Goal: Transaction & Acquisition: Download file/media

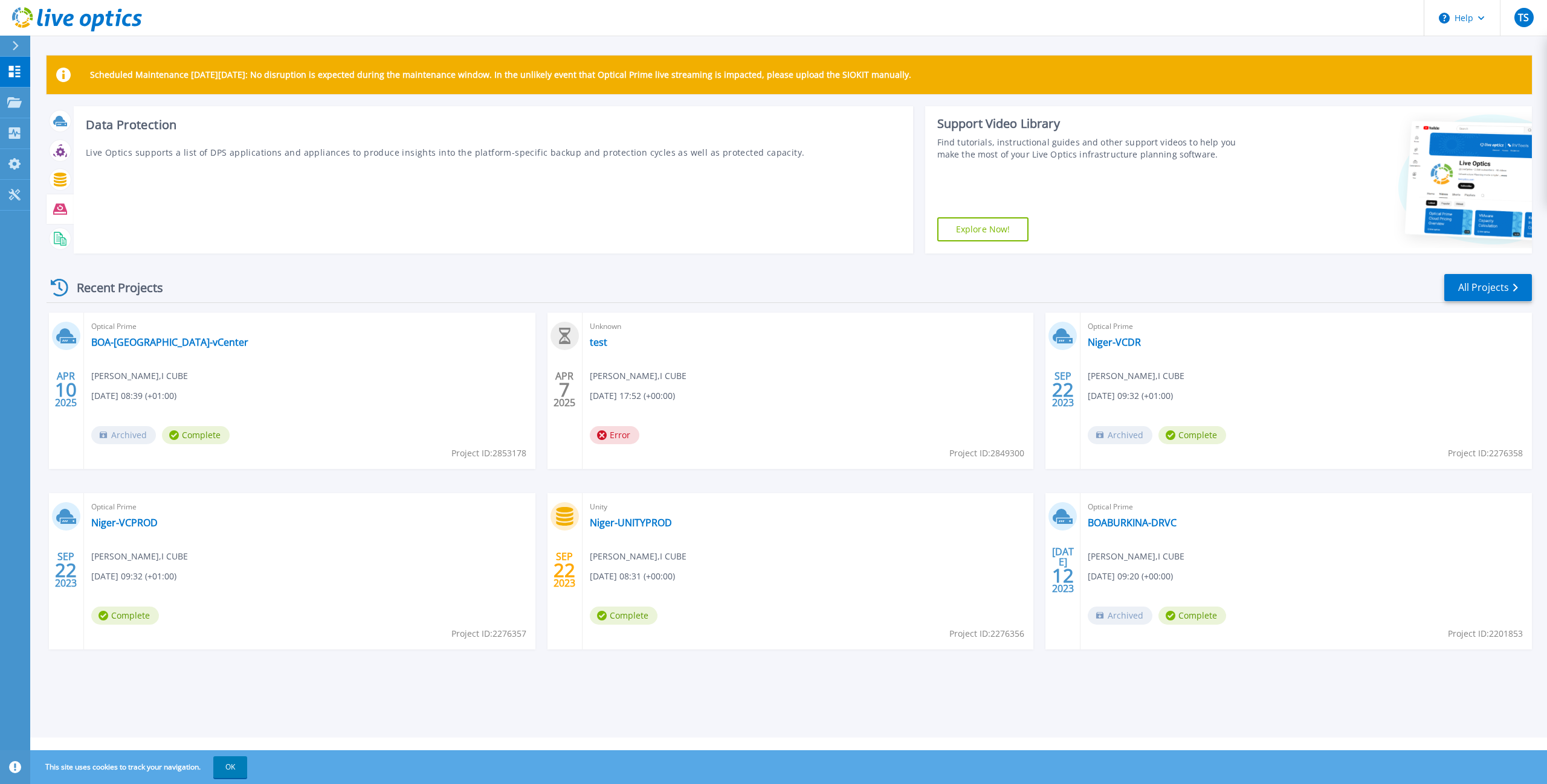
click at [62, 211] on icon at bounding box center [60, 210] width 14 height 11
click at [54, 243] on icon at bounding box center [60, 238] width 14 height 14
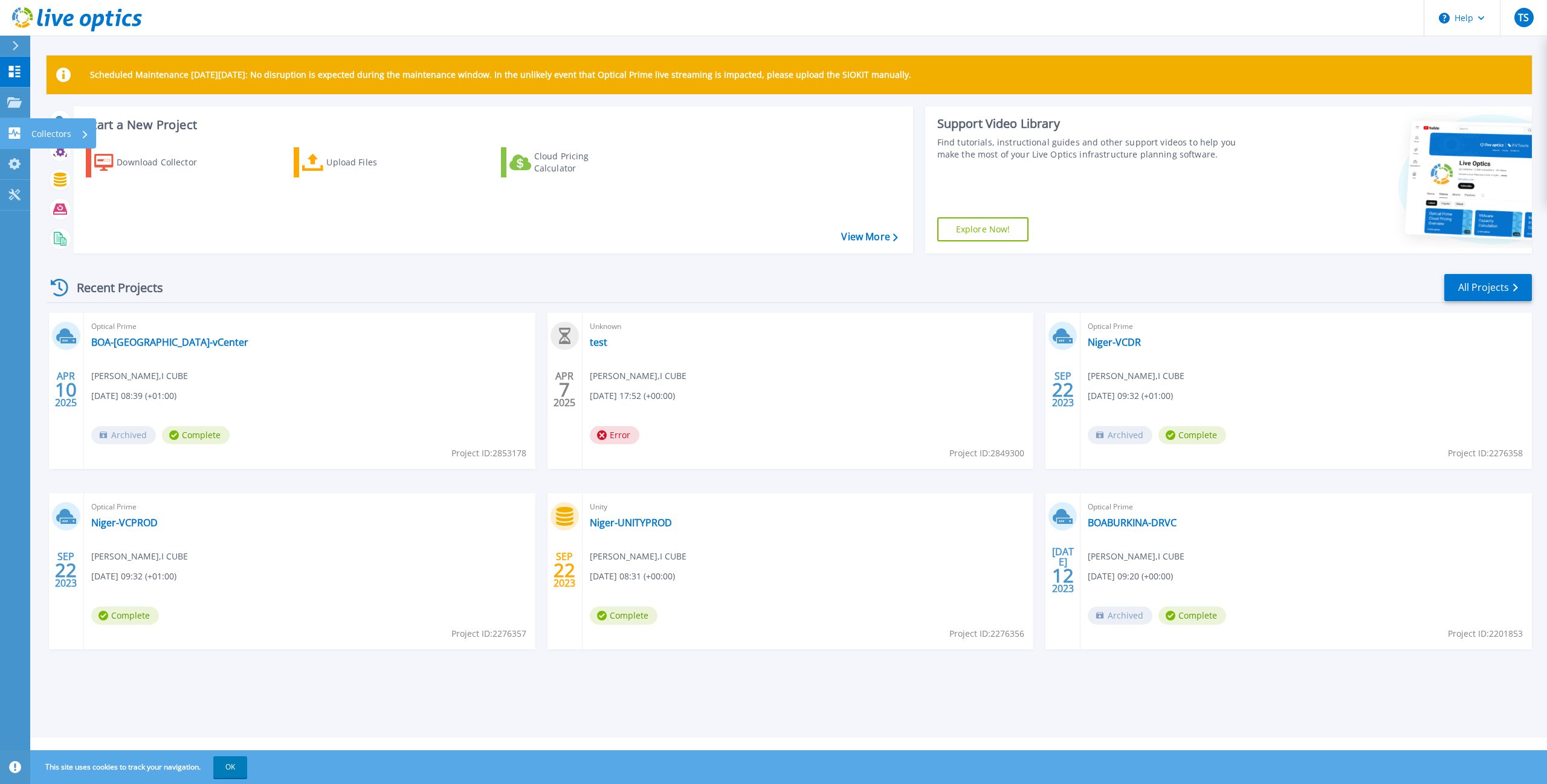
click at [19, 133] on icon at bounding box center [15, 133] width 15 height 12
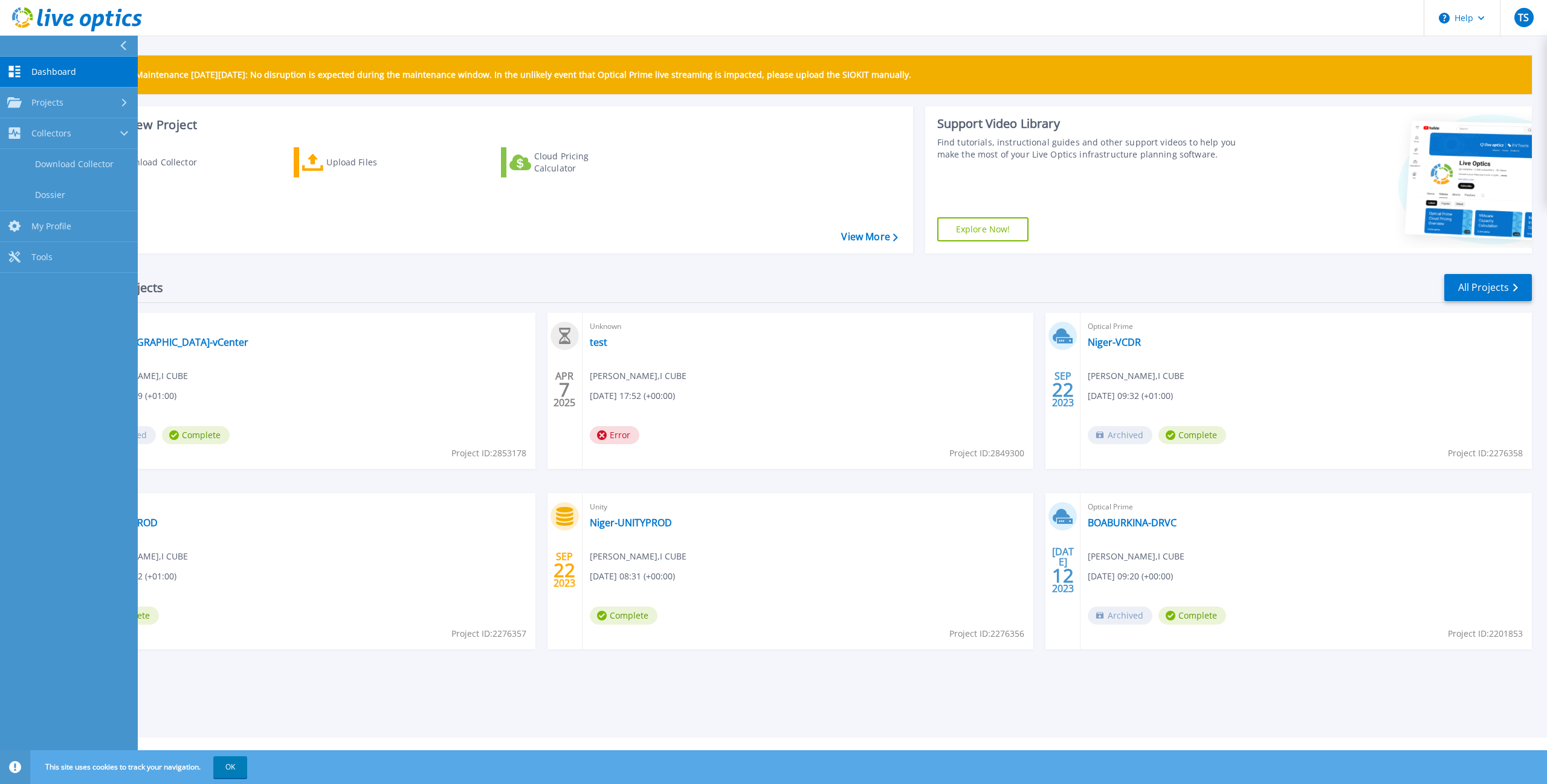
click at [653, 268] on div "Recent Projects All Projects APR 10 2025 Optical Prime BOA-niger-vCenter Tenin …" at bounding box center [788, 473] width 1485 height 421
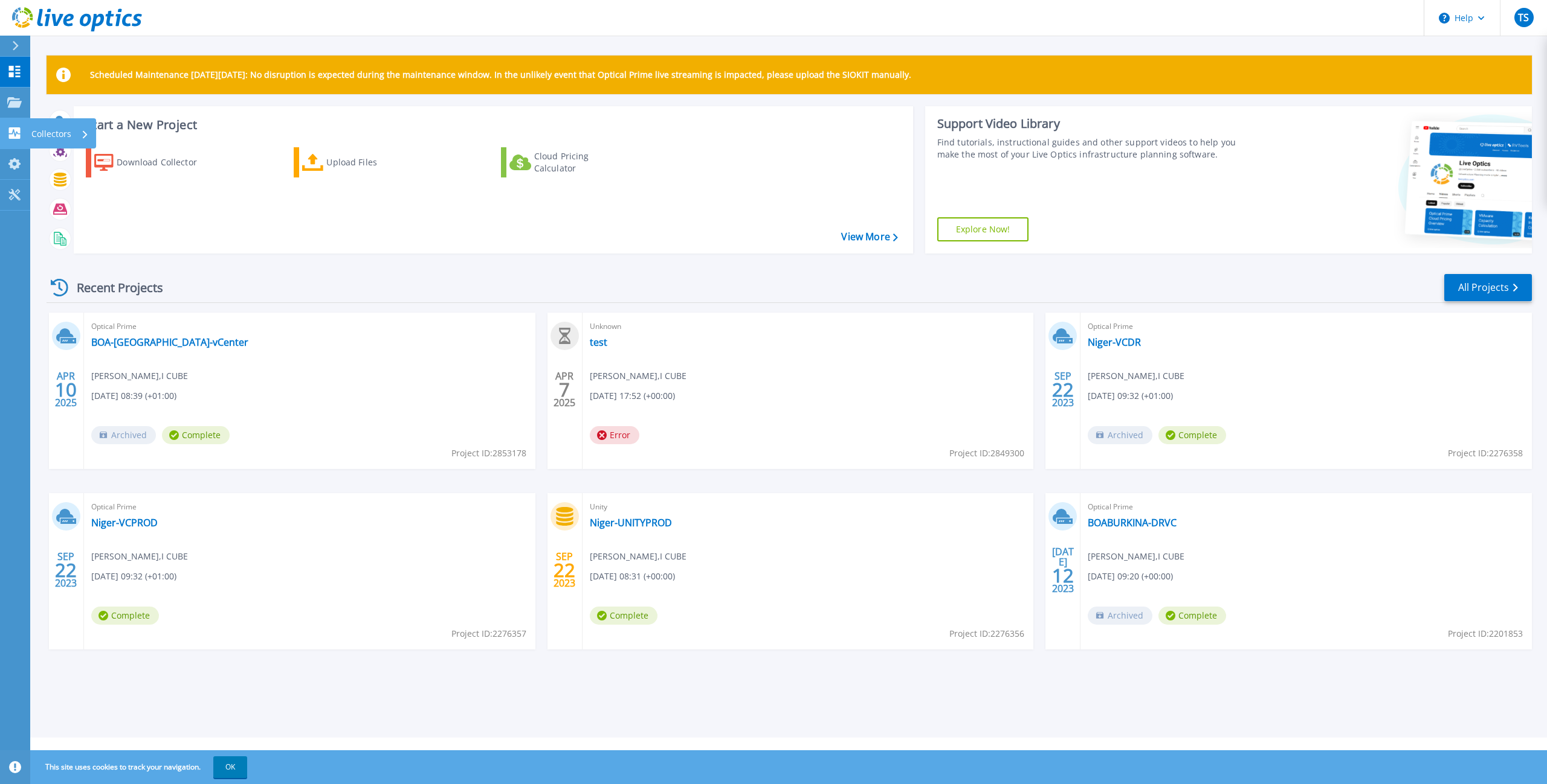
click at [14, 127] on icon at bounding box center [15, 133] width 12 height 12
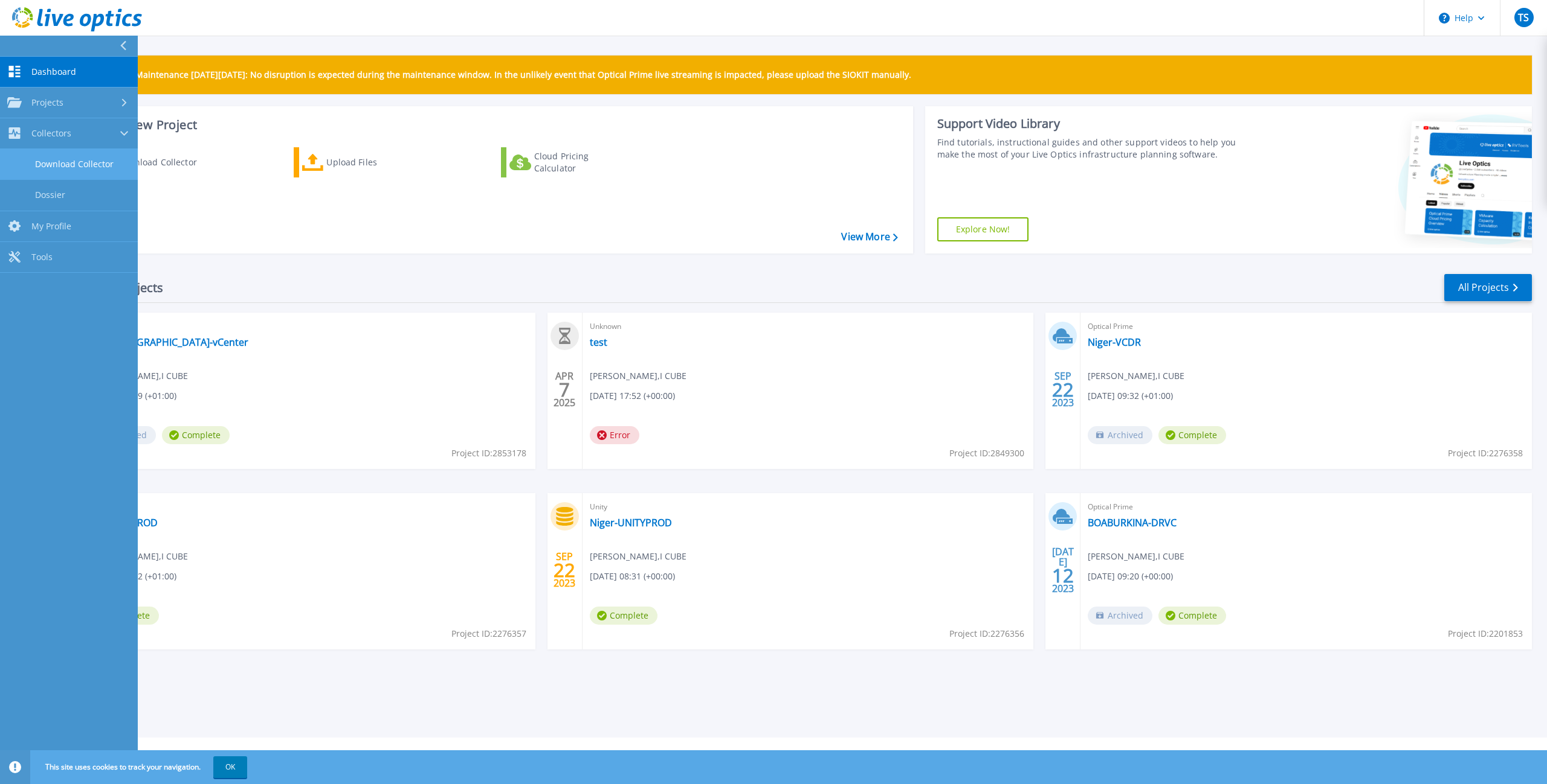
click at [77, 166] on link "Download Collector" at bounding box center [69, 165] width 138 height 31
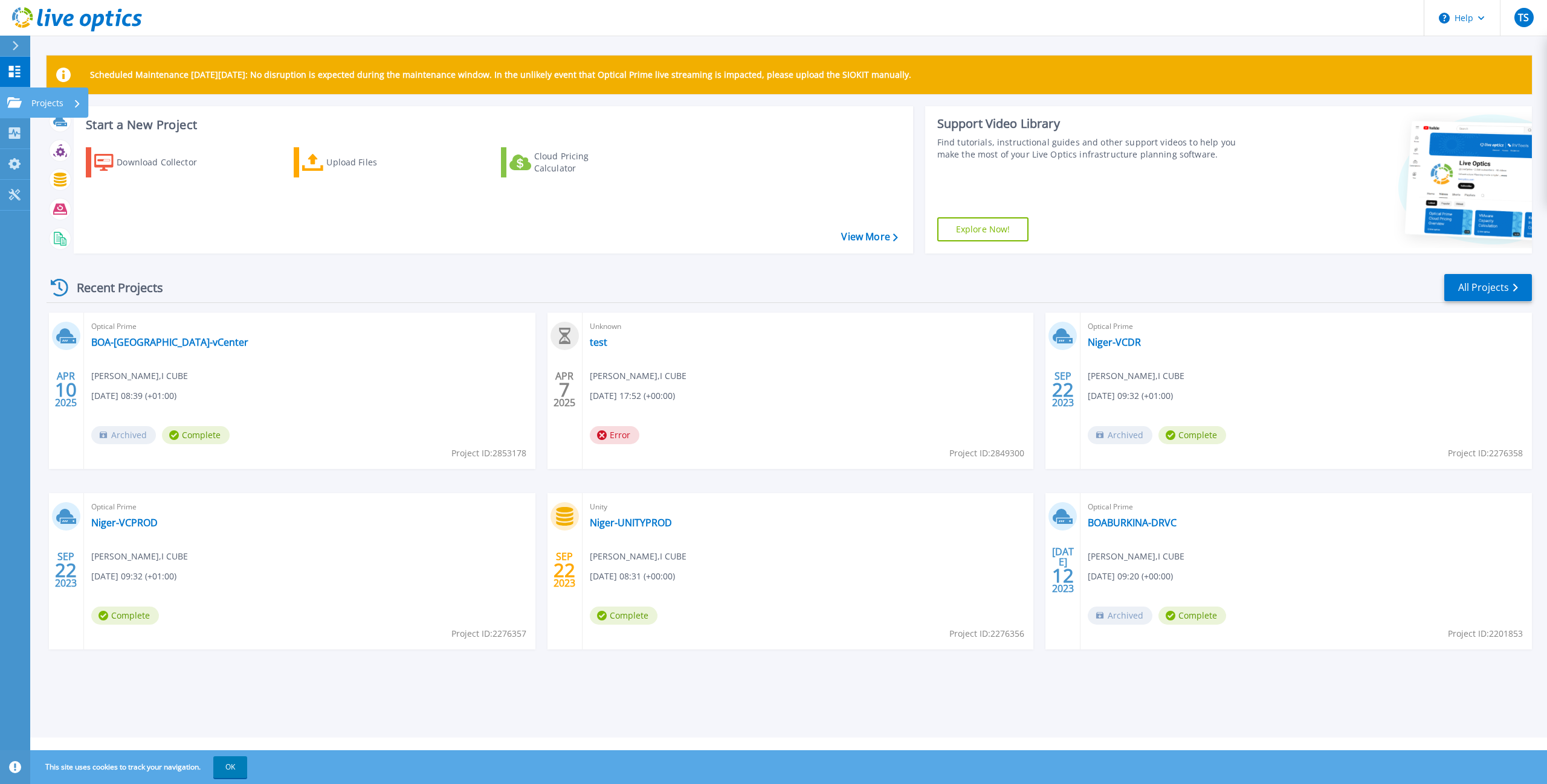
click at [5, 103] on link "Projects Projects" at bounding box center [15, 103] width 30 height 31
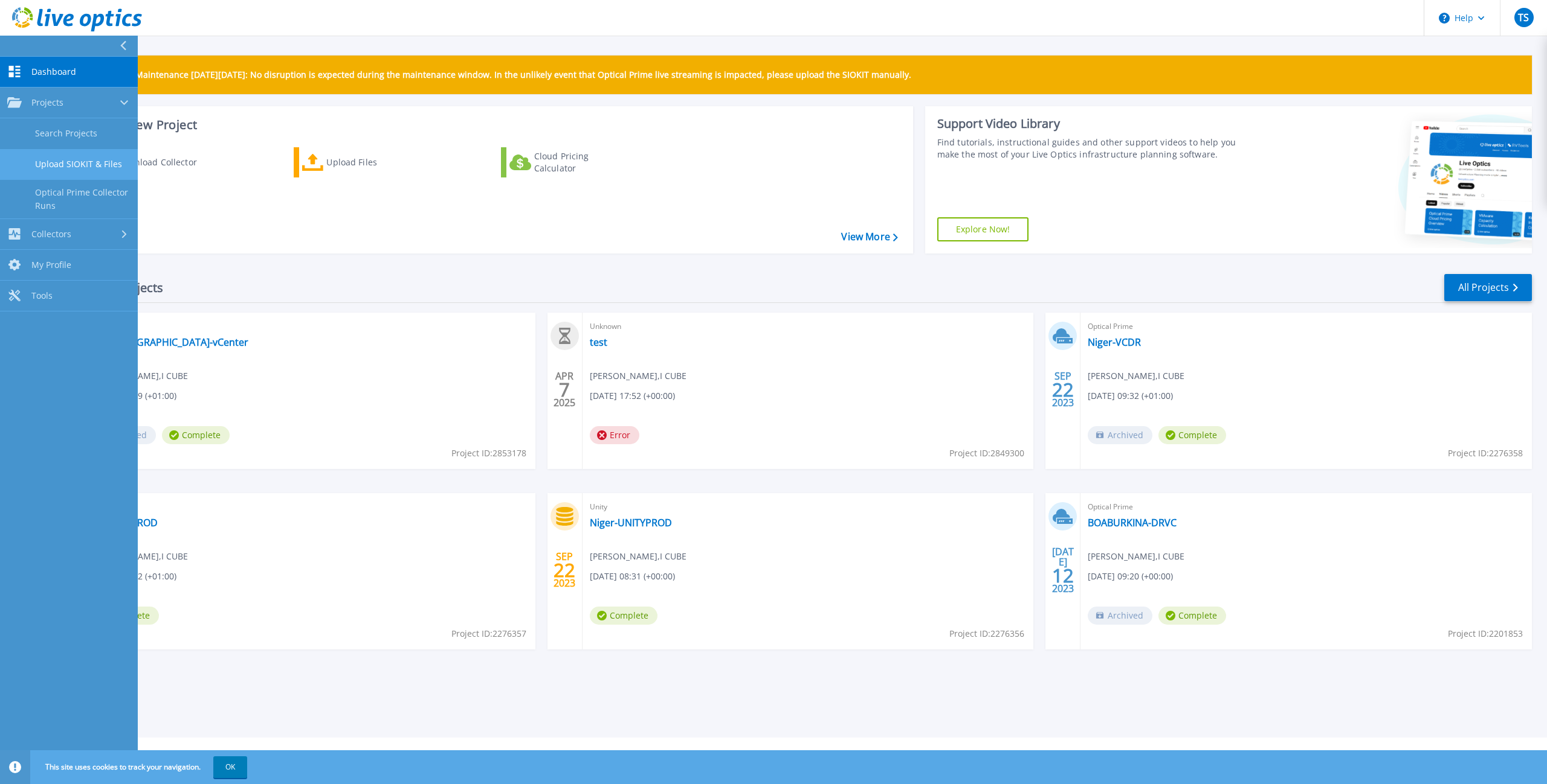
click at [87, 166] on link "Upload SIOKIT & Files" at bounding box center [69, 165] width 138 height 31
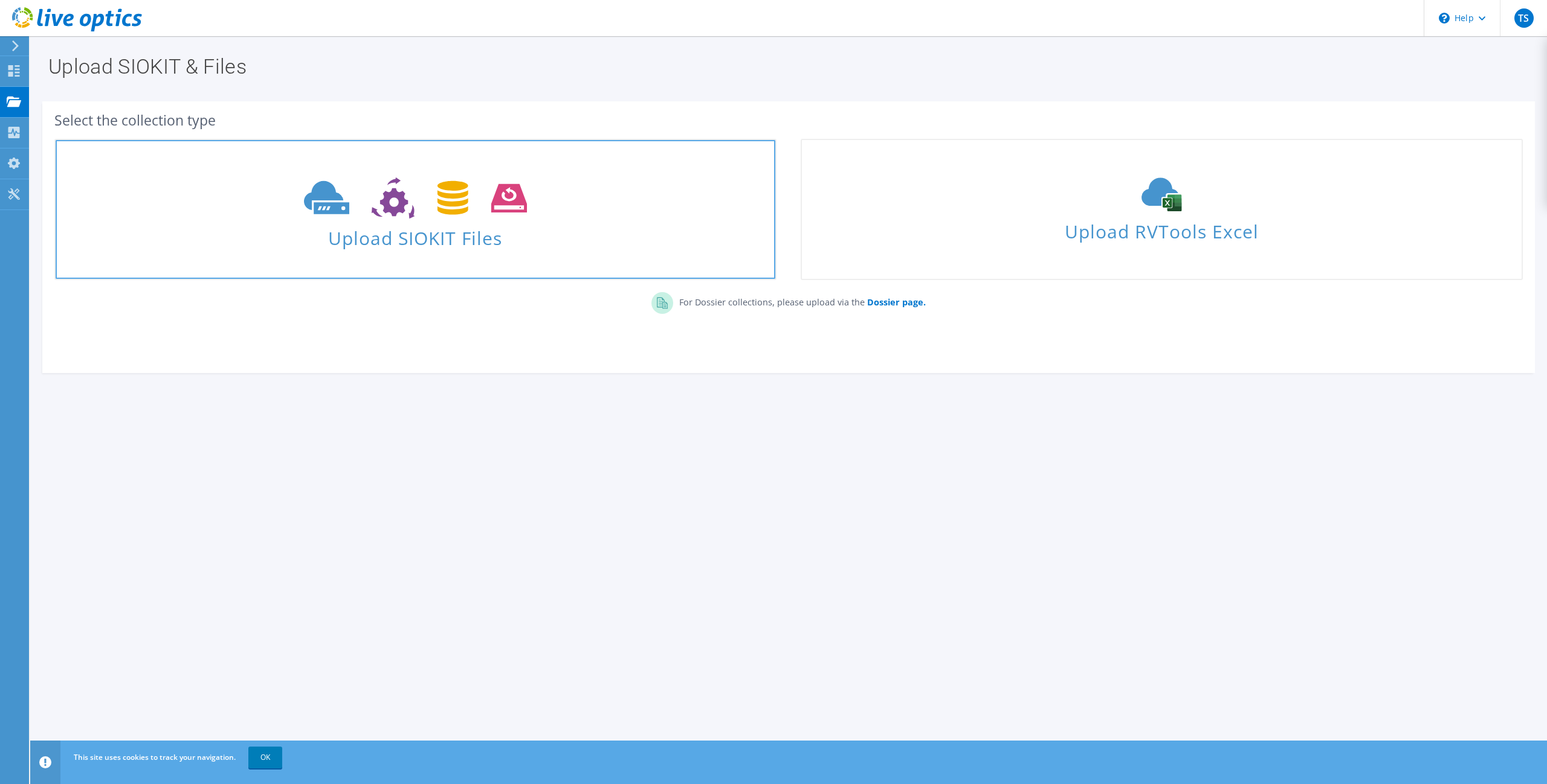
click at [501, 241] on span "Upload SIOKIT Files" at bounding box center [415, 234] width 719 height 26
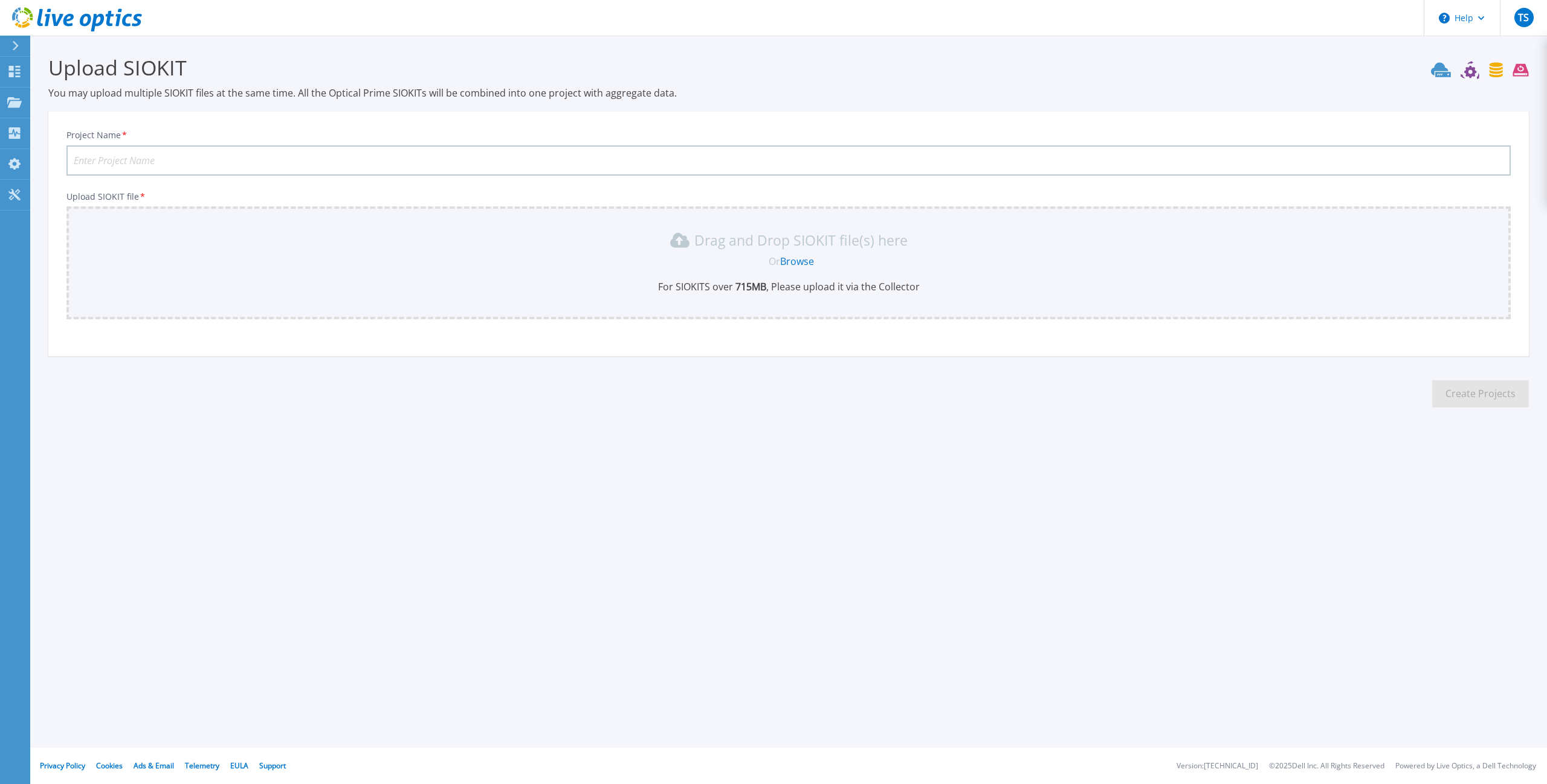
click at [801, 266] on link "Browse" at bounding box center [797, 262] width 34 height 13
click at [12, 96] on link "Projects Projects" at bounding box center [15, 103] width 30 height 31
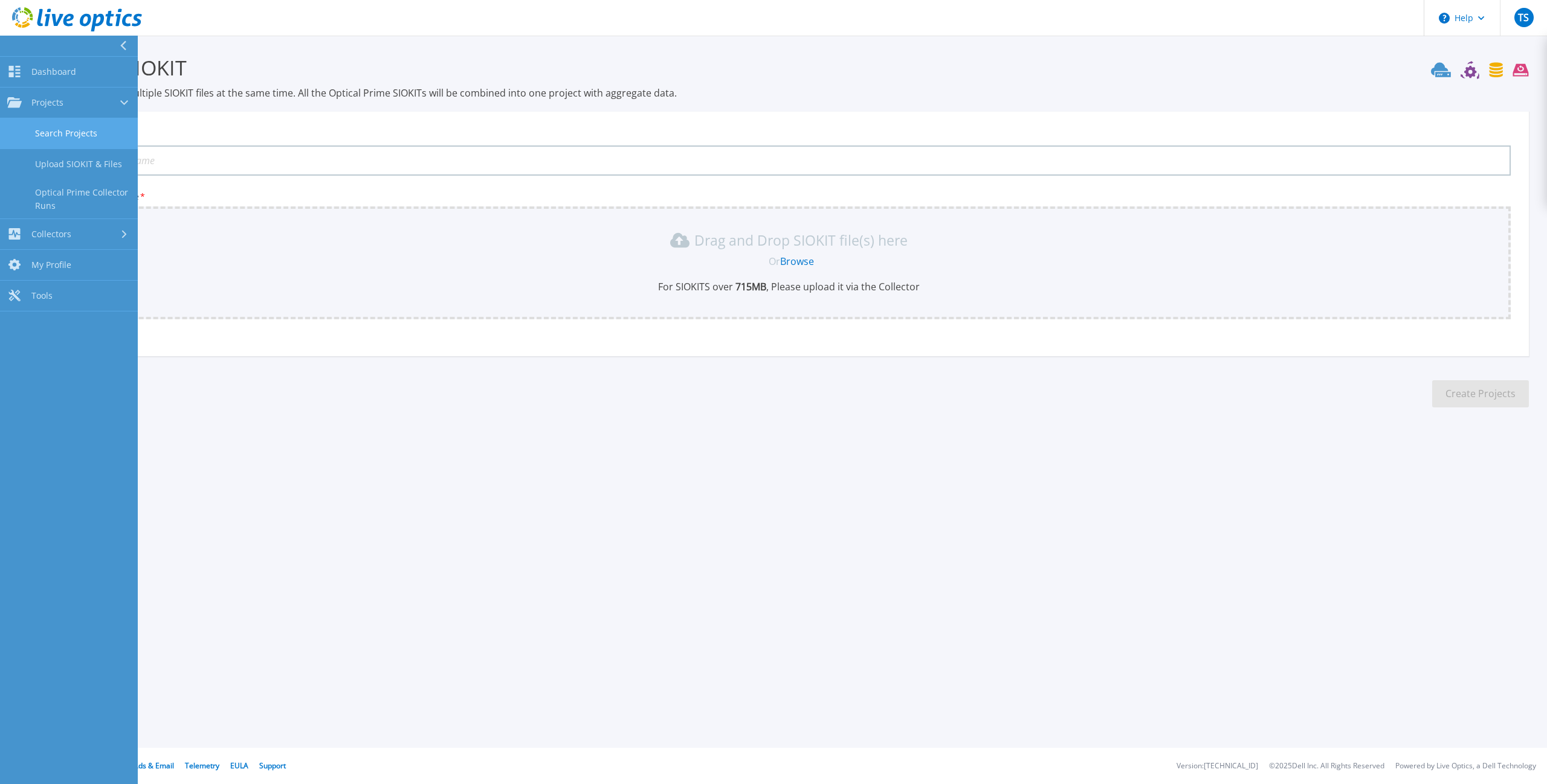
click at [81, 140] on link "Search Projects" at bounding box center [69, 134] width 138 height 31
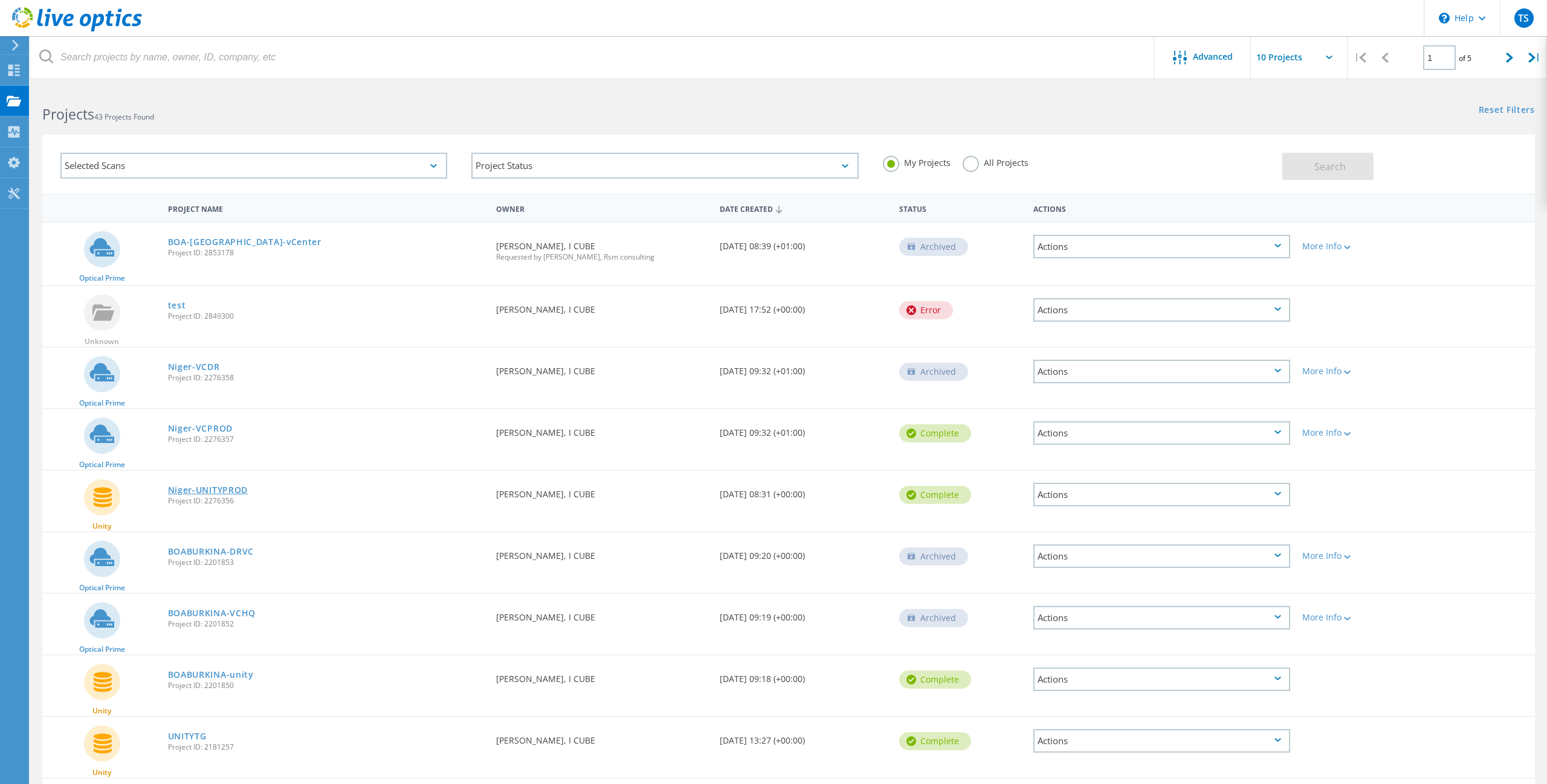
click at [226, 492] on link "Niger-UNITYPROD" at bounding box center [208, 490] width 81 height 9
click at [231, 561] on span "Project ID: 2201853" at bounding box center [326, 563] width 316 height 7
click at [230, 549] on link "BOABURKINA-DRVC" at bounding box center [211, 552] width 87 height 9
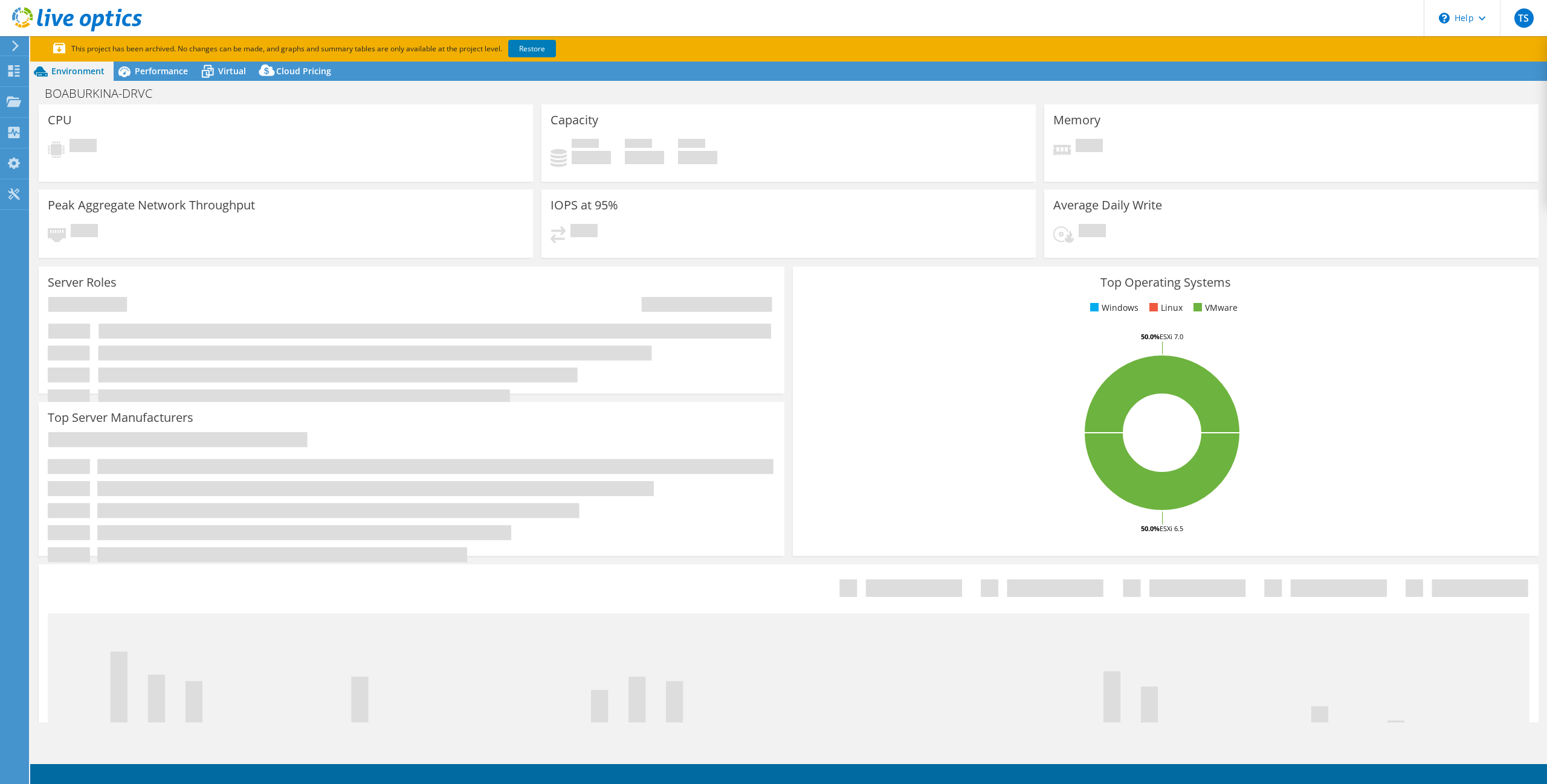
select select "USD"
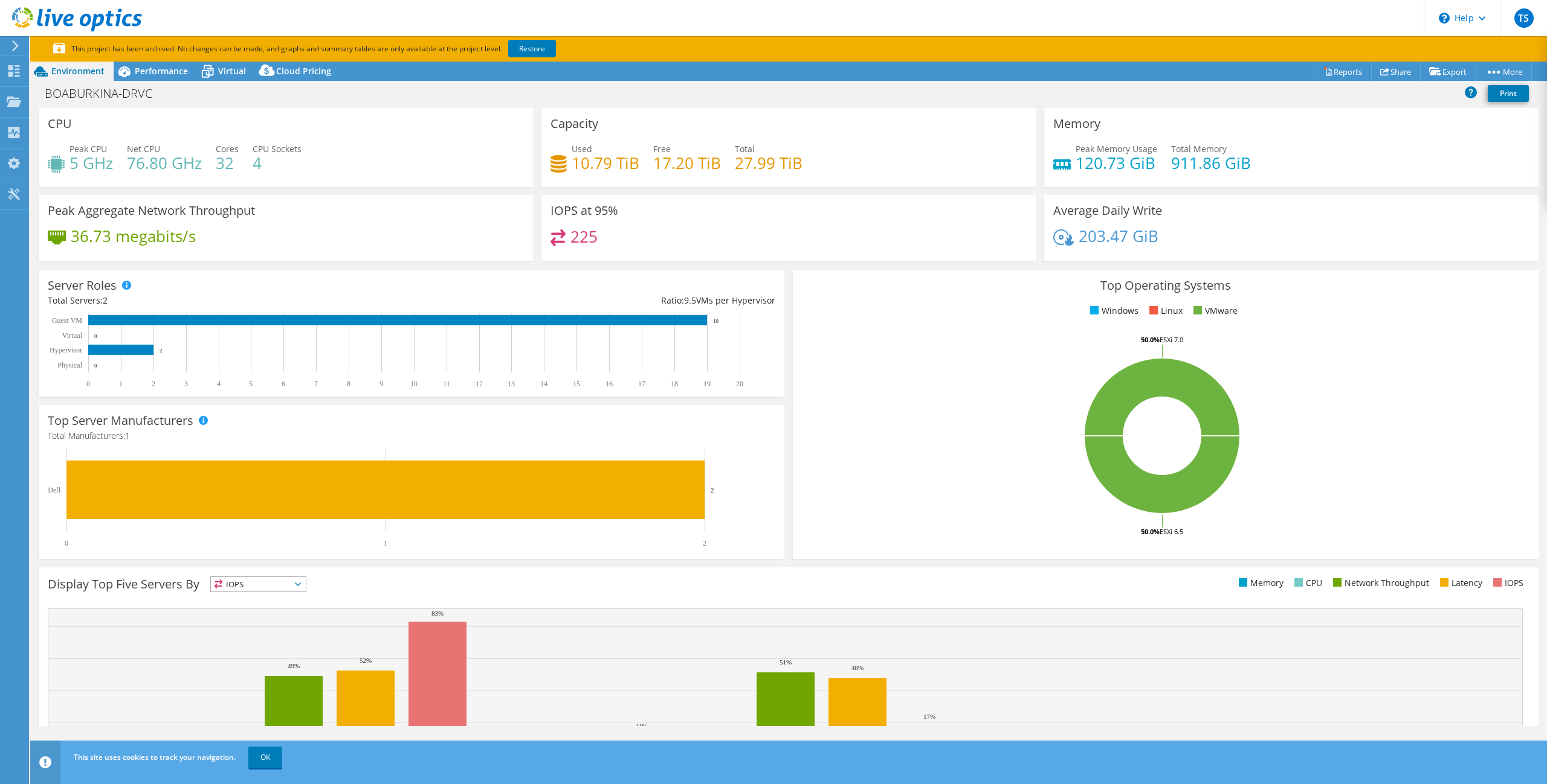
drag, startPoint x: 870, startPoint y: 113, endPoint x: 1109, endPoint y: 248, distance: 274.5
click at [870, 114] on div "Capacity Used 10.79 TiB Free 17.20 TiB Total 27.99 TiB" at bounding box center [788, 148] width 494 height 79
drag, startPoint x: 143, startPoint y: 95, endPoint x: 54, endPoint y: 89, distance: 89.2
click at [54, 89] on h1 "BOABURKINA-DRVC" at bounding box center [106, 94] width 132 height 13
drag, startPoint x: 641, startPoint y: 170, endPoint x: 549, endPoint y: 160, distance: 92.5
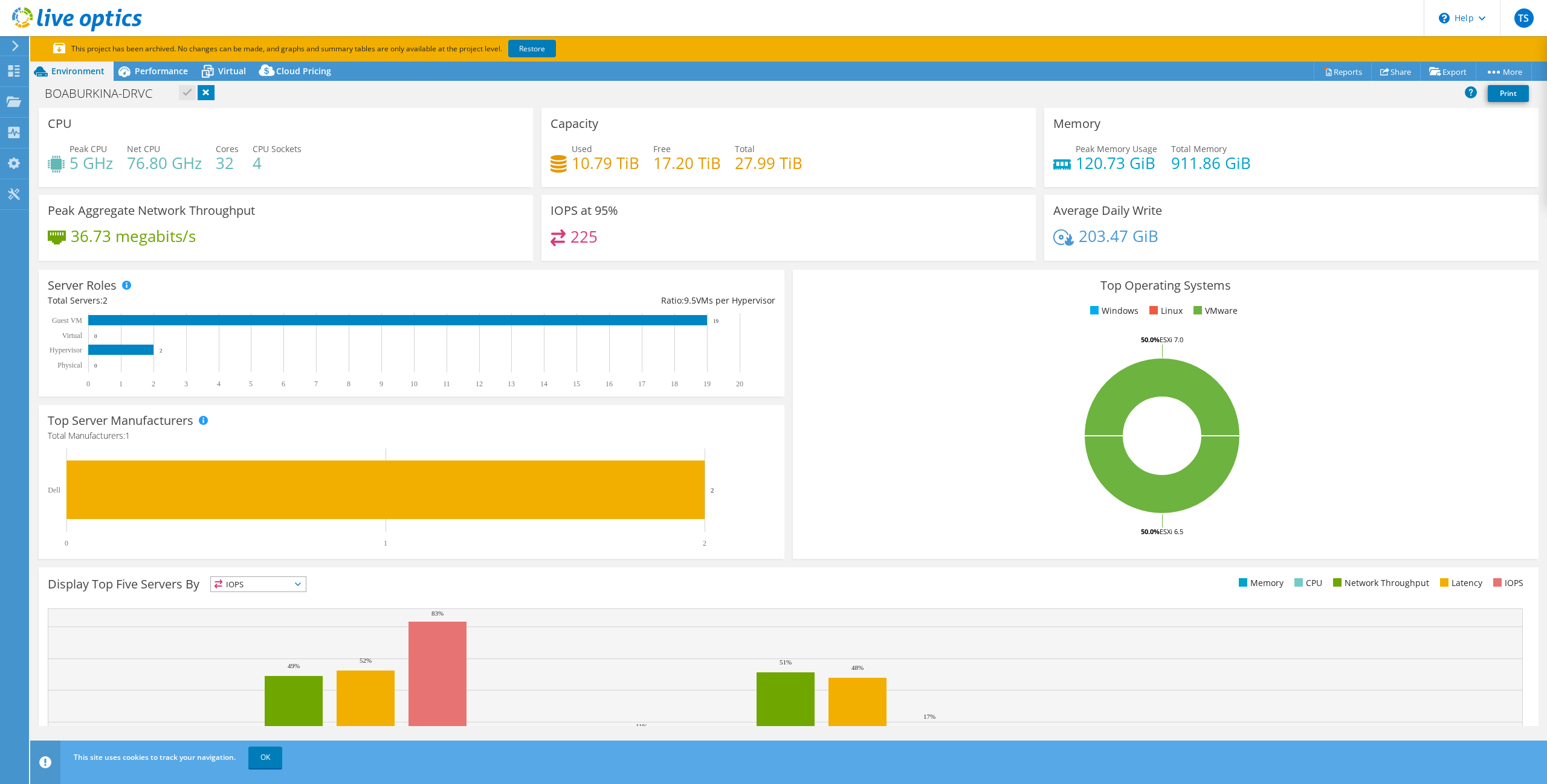
click at [549, 160] on div "Capacity Used 10.79 TiB Free 17.20 TiB Total 27.99 TiB" at bounding box center [788, 148] width 494 height 79
drag, startPoint x: 701, startPoint y: 157, endPoint x: 678, endPoint y: 154, distance: 23.2
click at [678, 154] on div "Used 10.79 TiB Free 17.20 TiB Total 27.99 TiB" at bounding box center [788, 162] width 476 height 40
drag, startPoint x: 790, startPoint y: 160, endPoint x: 736, endPoint y: 149, distance: 55.1
click at [736, 149] on div "Used 10.79 TiB Free 17.20 TiB Total 27.99 TiB" at bounding box center [788, 162] width 476 height 40
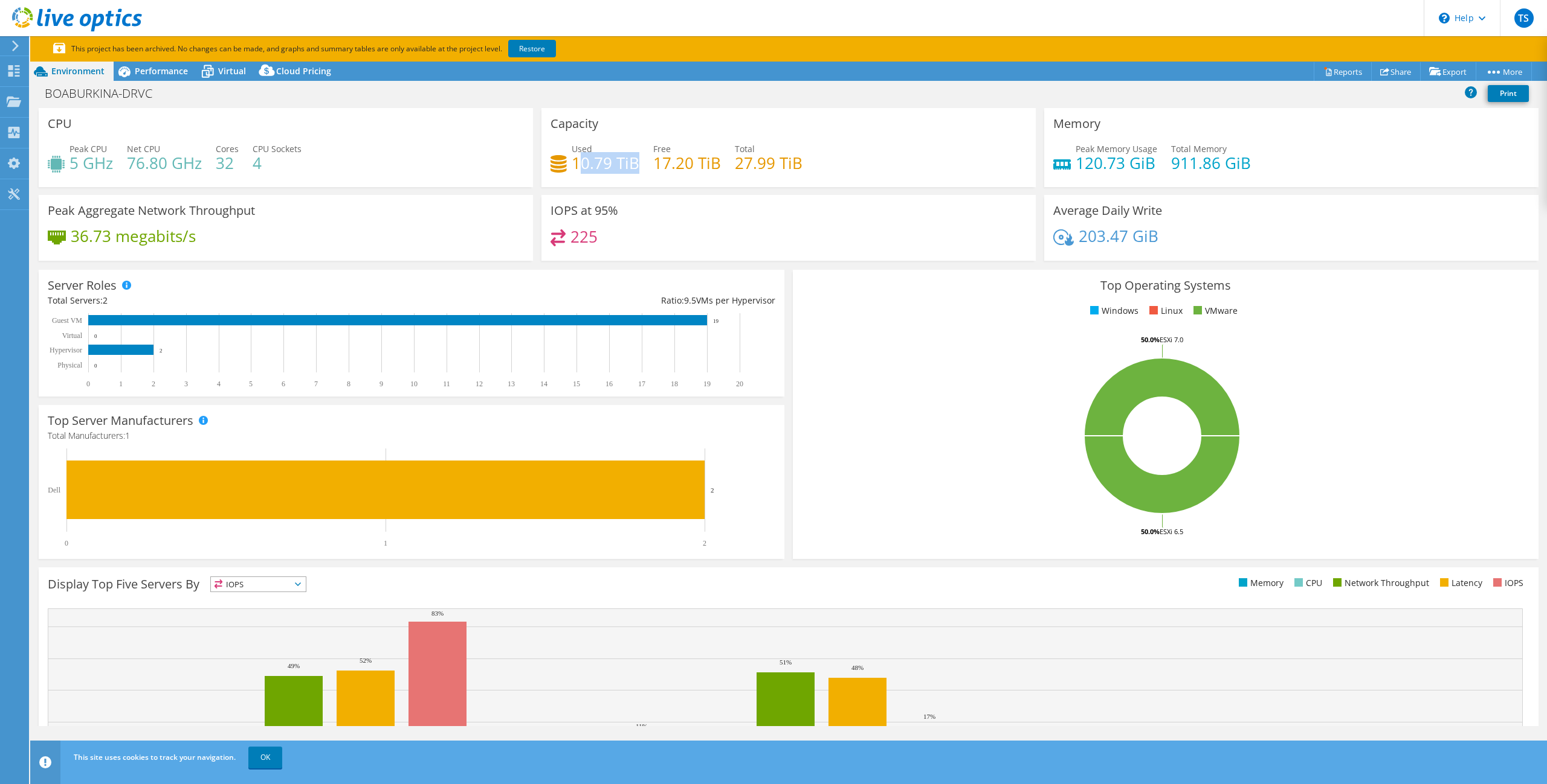
drag, startPoint x: 636, startPoint y: 166, endPoint x: 653, endPoint y: 170, distance: 17.5
click at [592, 158] on h4 "10.79 TiB" at bounding box center [606, 163] width 67 height 13
drag, startPoint x: 722, startPoint y: 166, endPoint x: 653, endPoint y: 154, distance: 70.0
click at [653, 154] on div "Used 10.79 TiB Free 17.20 TiB Total 27.99 TiB" at bounding box center [788, 162] width 476 height 40
drag, startPoint x: 287, startPoint y: 166, endPoint x: 48, endPoint y: 124, distance: 242.7
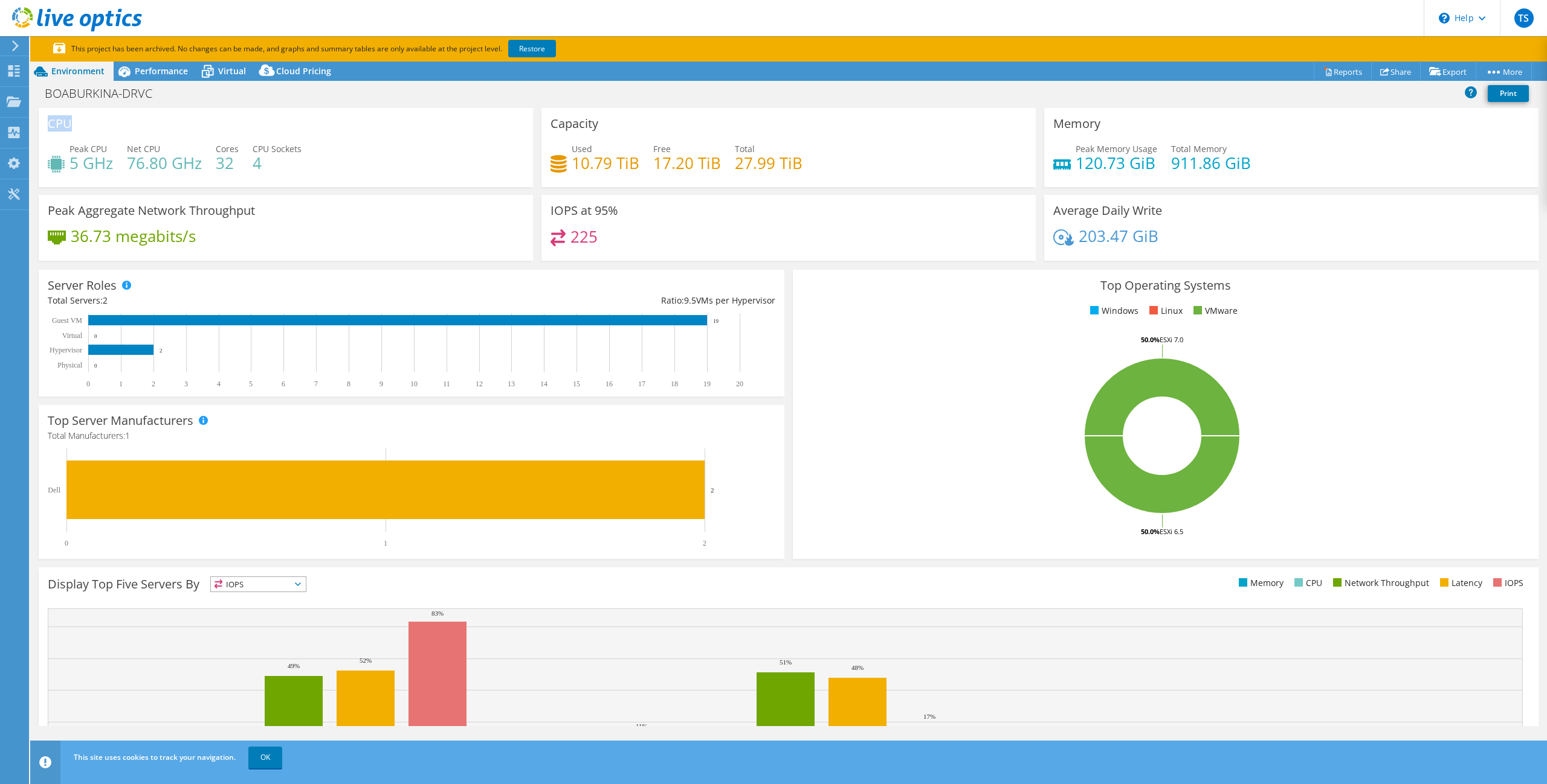
click at [48, 124] on div "CPU Peak CPU 5 GHz Net CPU 76.80 GHz Cores 32 CPU Sockets 4" at bounding box center [286, 148] width 494 height 79
drag, startPoint x: 1260, startPoint y: 166, endPoint x: 1036, endPoint y: 127, distance: 227.4
click at [1036, 127] on div "CPU Peak CPU 5 GHz Net CPU 76.80 GHz Cores 32 CPU Sockets 4 Capacity Used 10.79…" at bounding box center [788, 188] width 1508 height 160
drag, startPoint x: 1260, startPoint y: 315, endPoint x: 1089, endPoint y: 304, distance: 171.4
click at [1062, 300] on div "Top Operating Systems Windows Linux VMware 50.0% ESXi 6.5 50.0% ESXi 7.0" at bounding box center [1165, 414] width 746 height 289
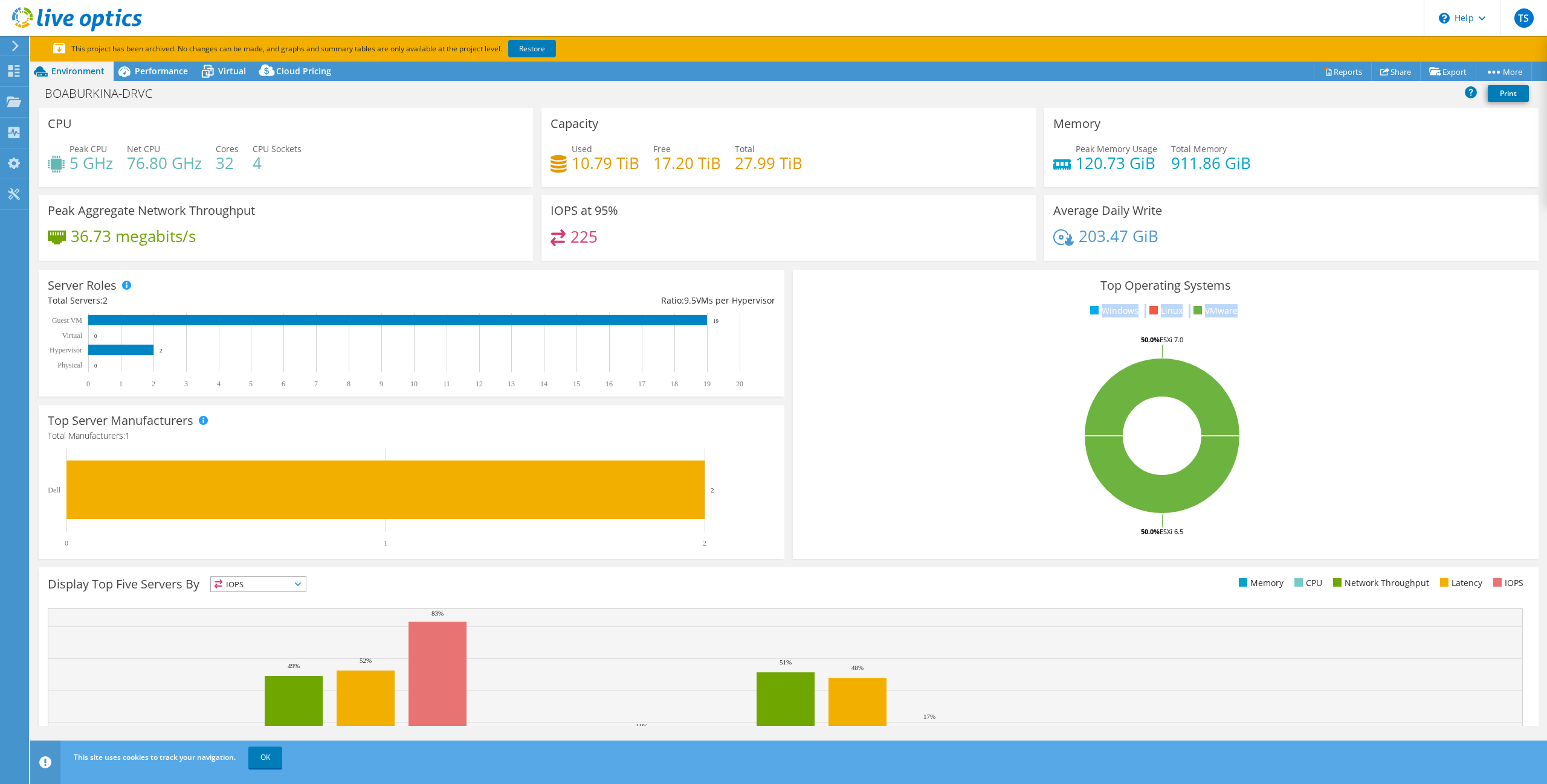
drag, startPoint x: 1109, startPoint y: 330, endPoint x: 1119, endPoint y: 323, distance: 12.2
click at [1109, 328] on div "Top Operating Systems Windows Linux VMware 50.0% ESXi 6.5 50.0% ESXi 7.0" at bounding box center [1165, 414] width 746 height 289
click at [1174, 322] on div "Top Operating Systems Windows Linux VMware 50.0% ESXi 6.5 50.0% ESXi 7.0" at bounding box center [1165, 414] width 746 height 289
drag, startPoint x: 1253, startPoint y: 314, endPoint x: 1196, endPoint y: 308, distance: 57.3
click at [1196, 308] on ul "Windows Linux VMware" at bounding box center [1165, 311] width 727 height 14
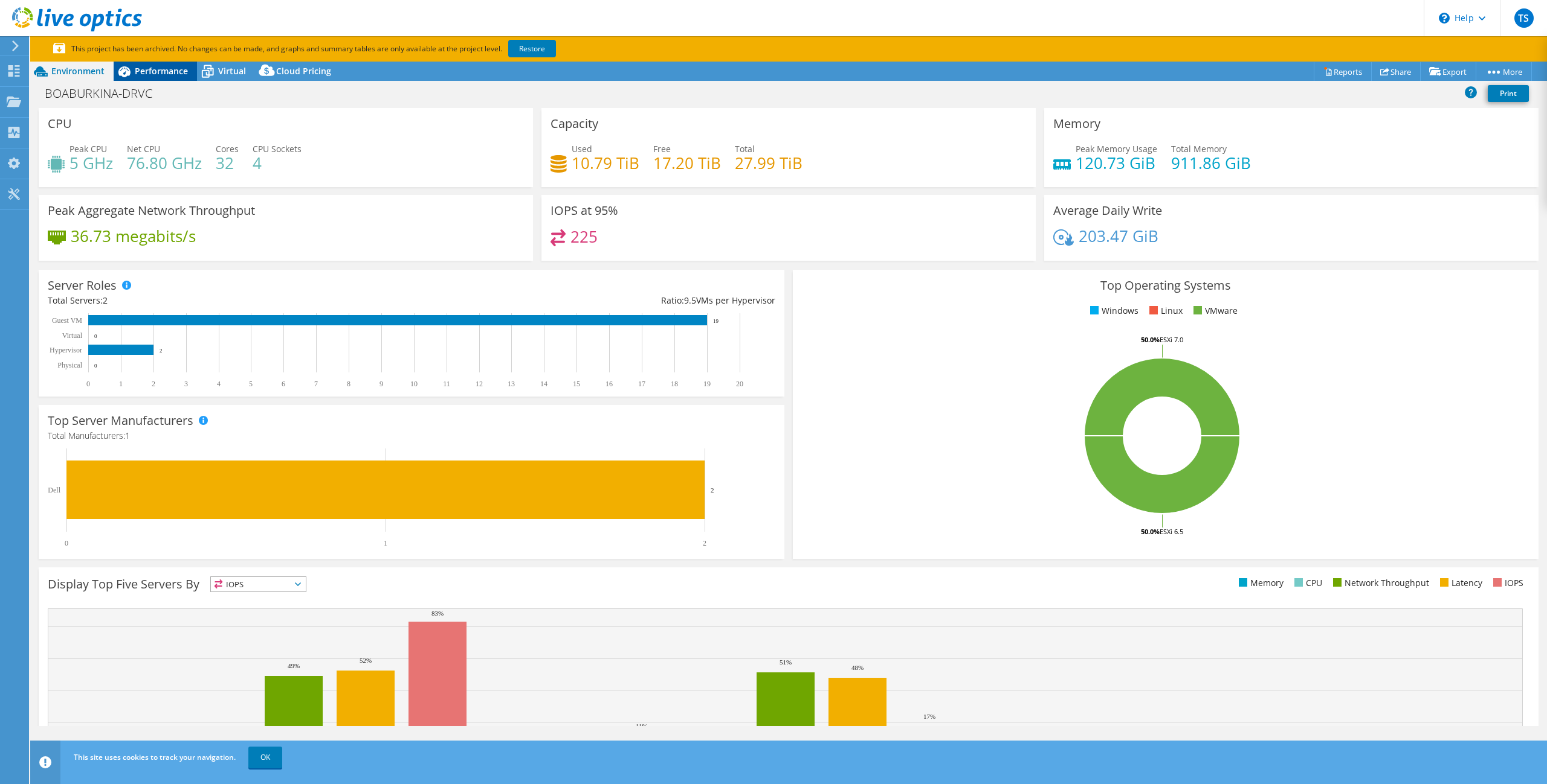
click at [160, 72] on span "Performance" at bounding box center [161, 71] width 54 height 12
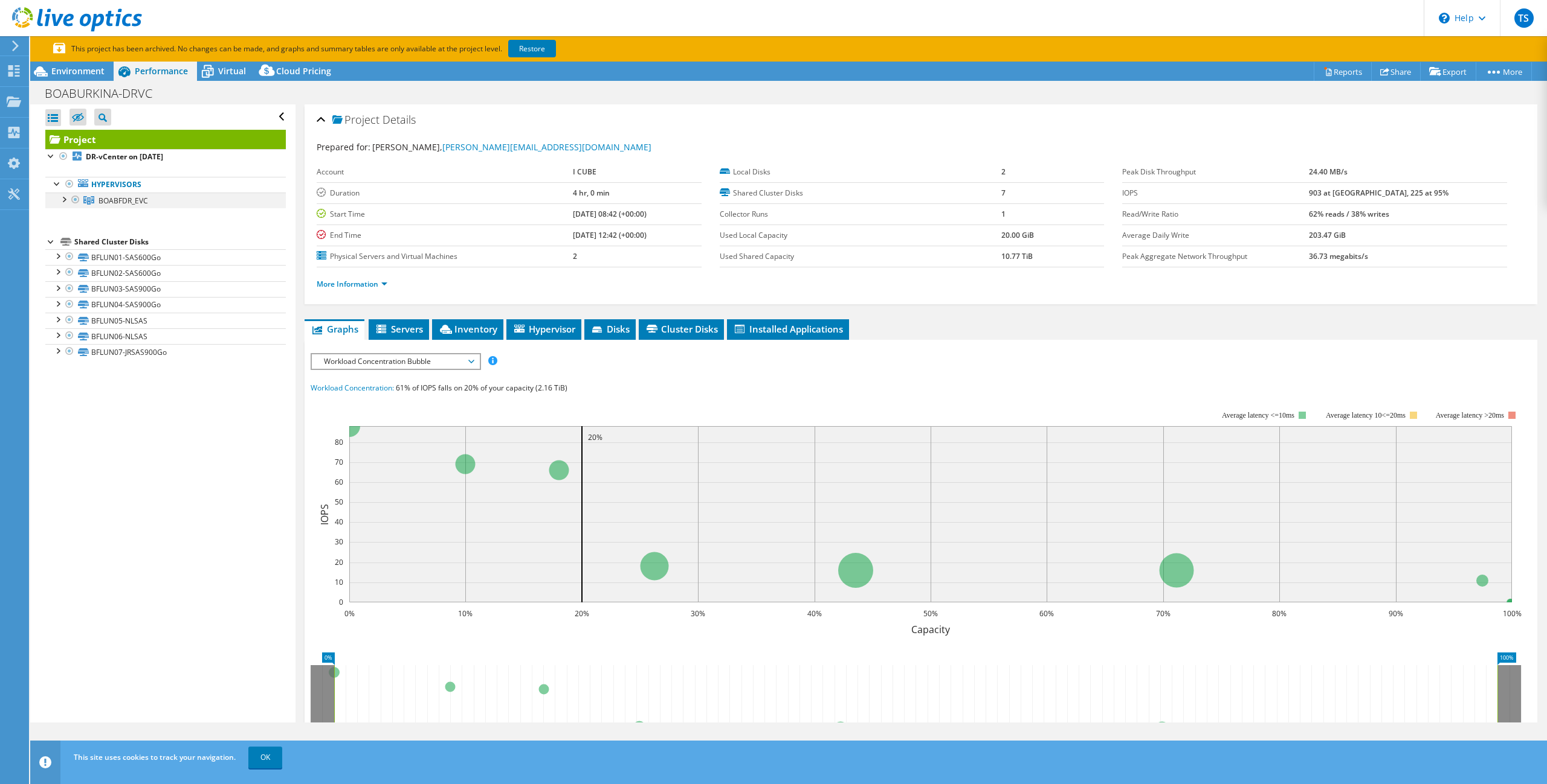
click at [65, 197] on div at bounding box center [63, 199] width 12 height 12
drag, startPoint x: 98, startPoint y: 180, endPoint x: 109, endPoint y: 182, distance: 11.2
click at [109, 182] on link "Hypervisors" at bounding box center [166, 184] width 240 height 15
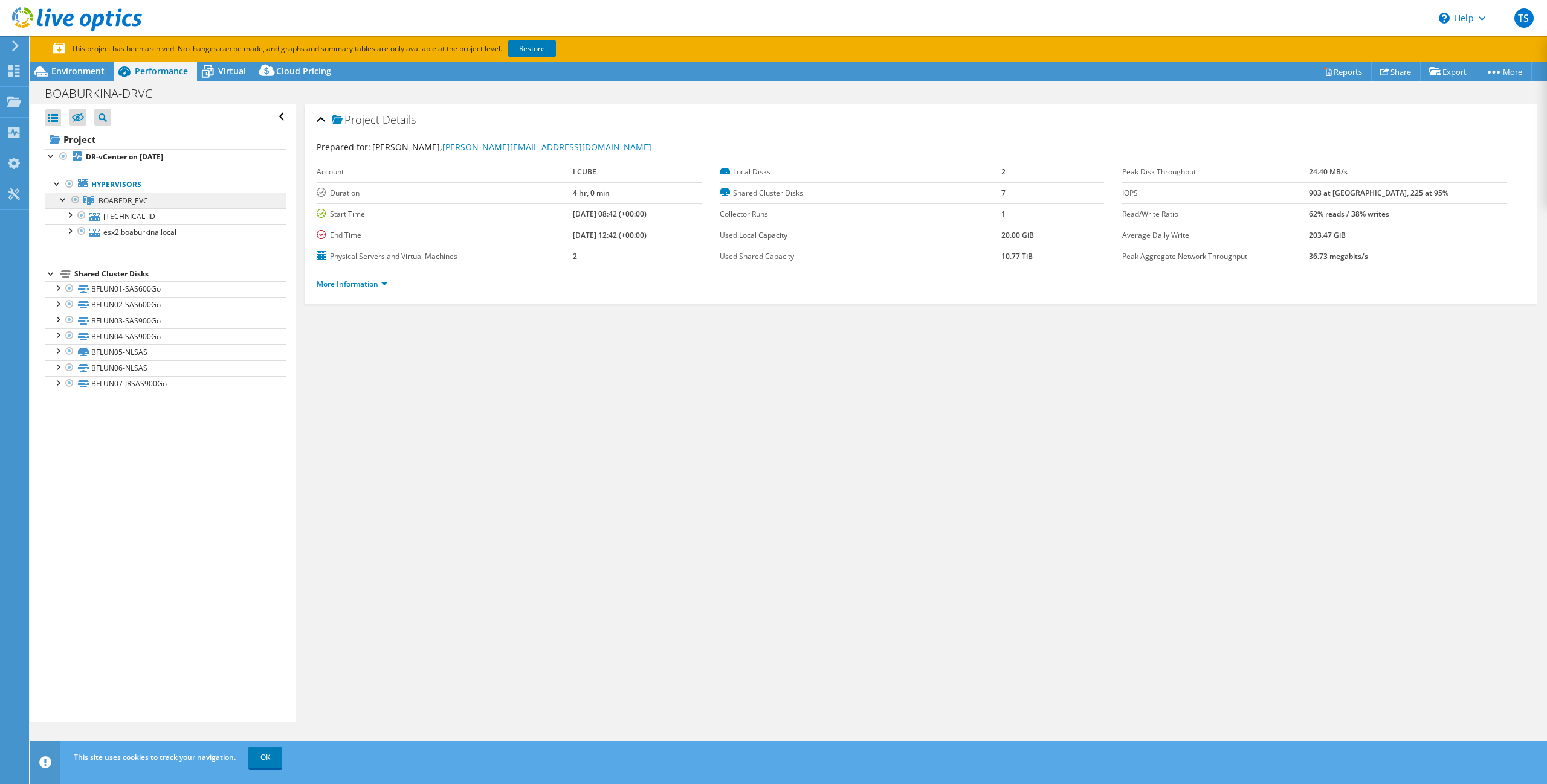
click at [131, 204] on span "BOABFDR_EVC" at bounding box center [123, 201] width 50 height 10
click at [129, 211] on link "10.103.73.211" at bounding box center [166, 215] width 240 height 15
click at [125, 224] on link "esx2.boaburkina.local" at bounding box center [166, 232] width 240 height 15
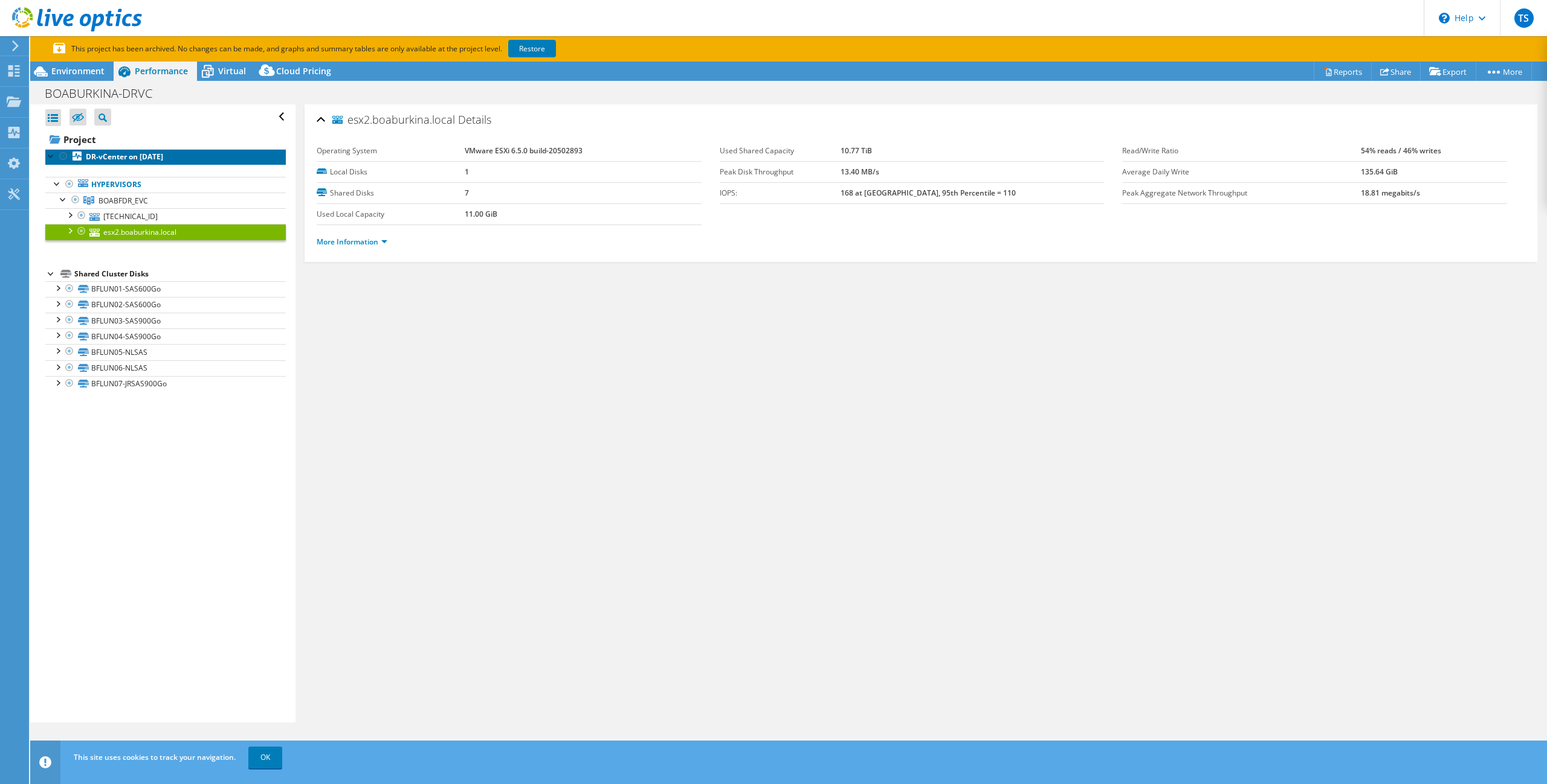
click at [125, 162] on link "DR-vCenter on 7/12/2023" at bounding box center [166, 157] width 240 height 15
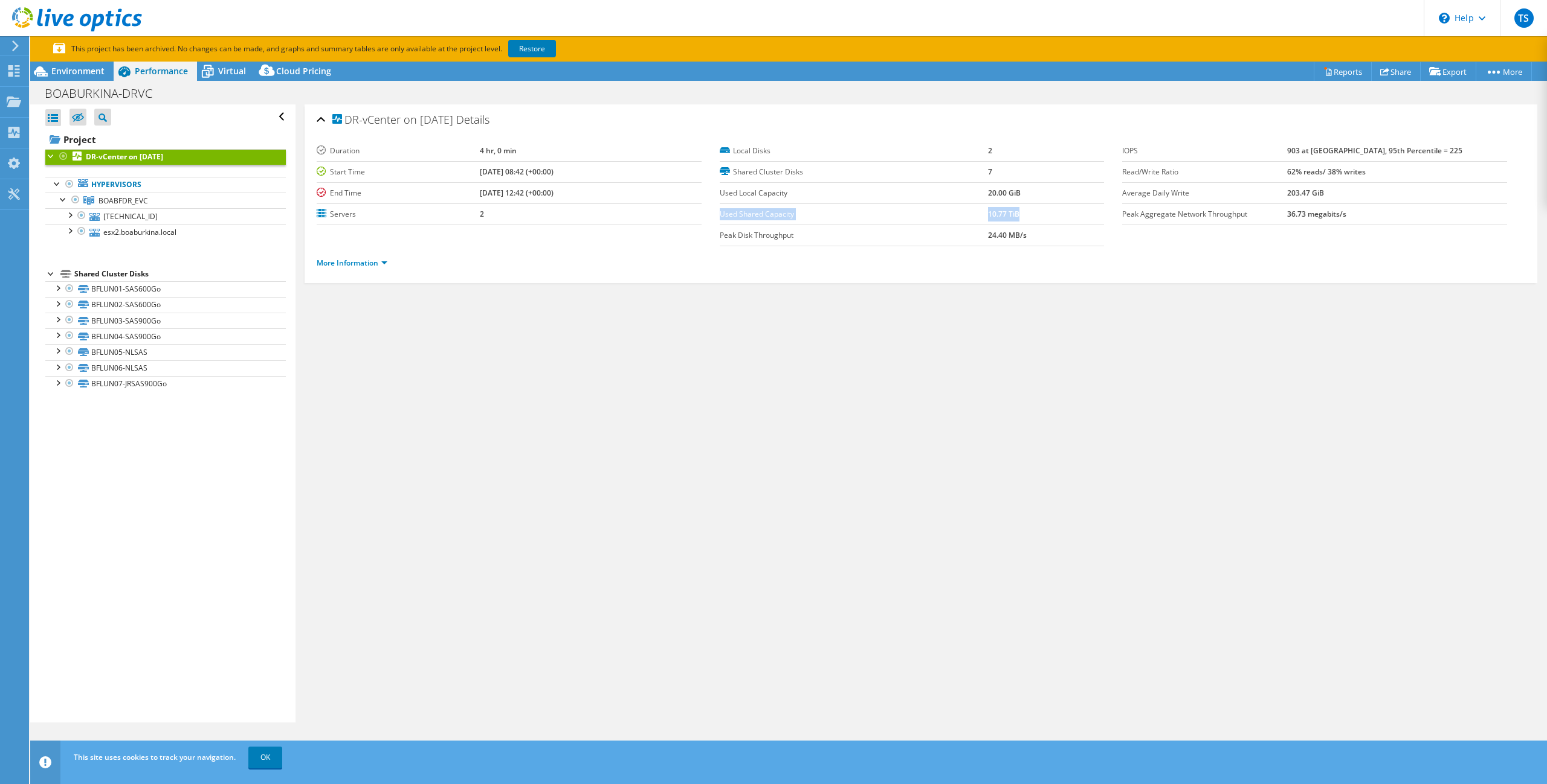
drag, startPoint x: 1037, startPoint y: 217, endPoint x: 732, endPoint y: 215, distance: 305.0
click at [720, 211] on tr "Used Shared Capacity 10.77 TiB" at bounding box center [911, 214] width 385 height 21
drag, startPoint x: 1026, startPoint y: 196, endPoint x: 1009, endPoint y: 191, distance: 17.7
click at [1009, 191] on td "20.00 GiB" at bounding box center [1046, 193] width 116 height 21
click at [70, 232] on div at bounding box center [70, 230] width 12 height 12
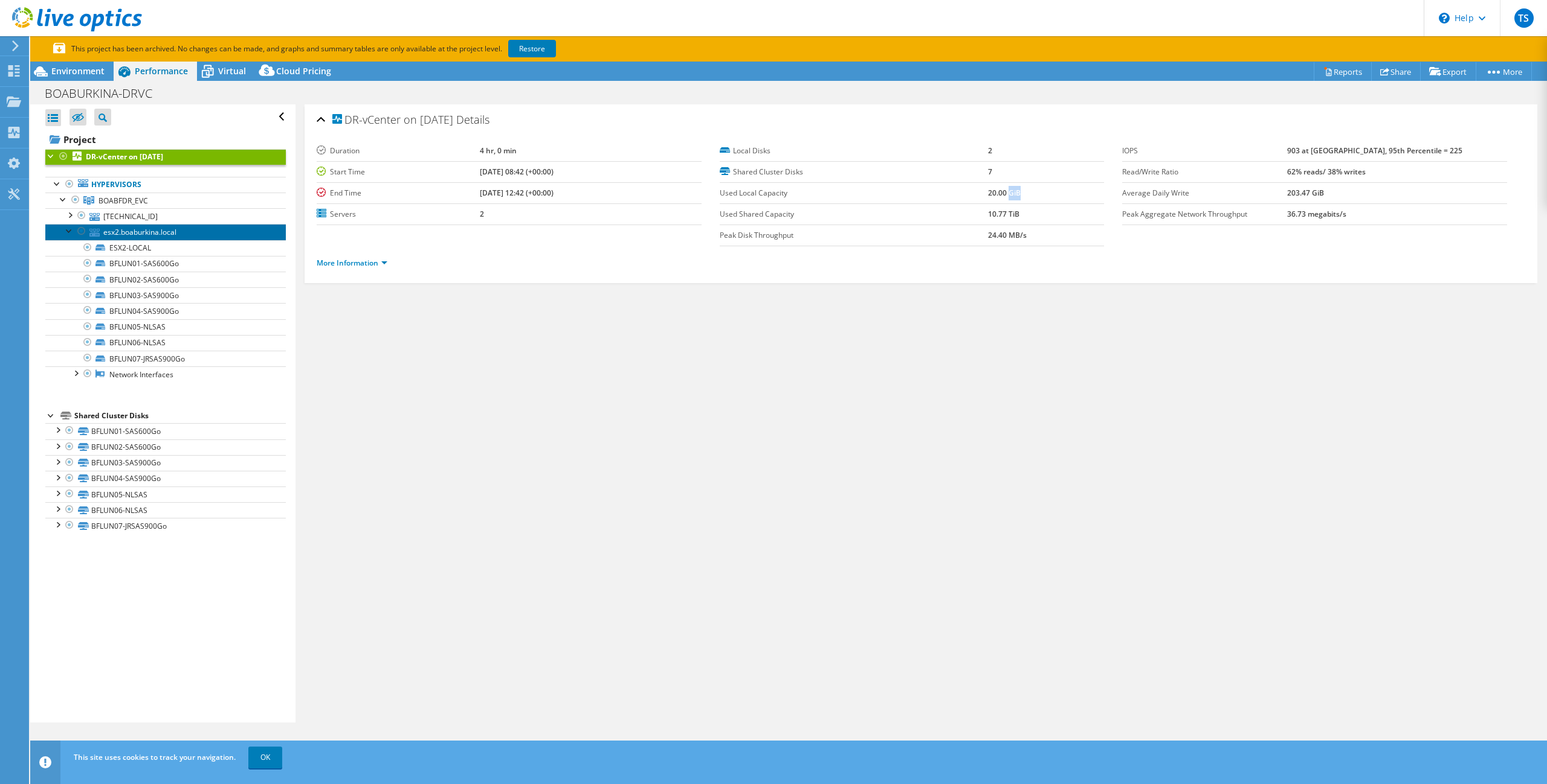
click at [115, 229] on link "esx2.boaburkina.local" at bounding box center [166, 232] width 240 height 15
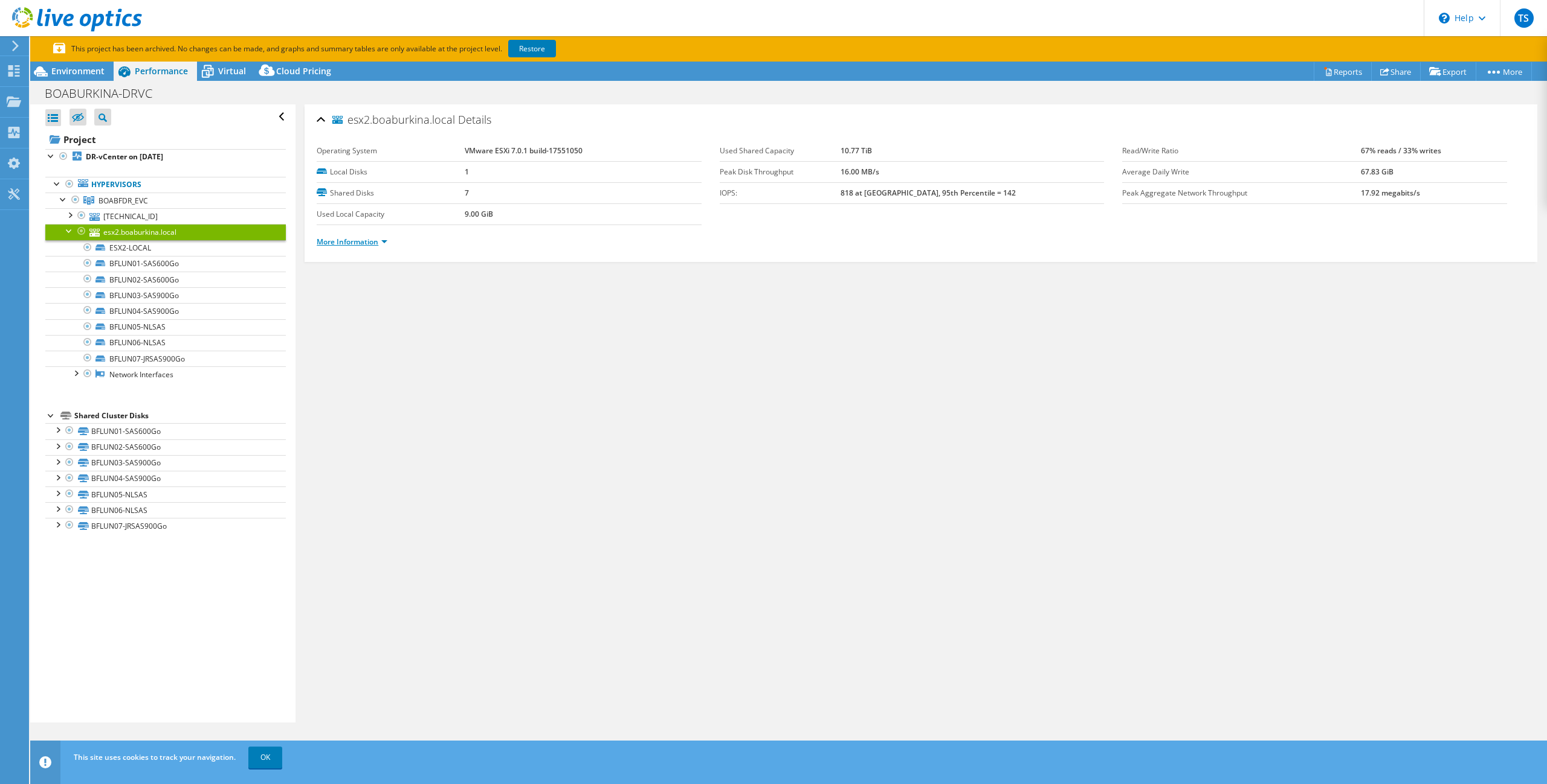
click at [342, 239] on link "More Information" at bounding box center [352, 242] width 70 height 10
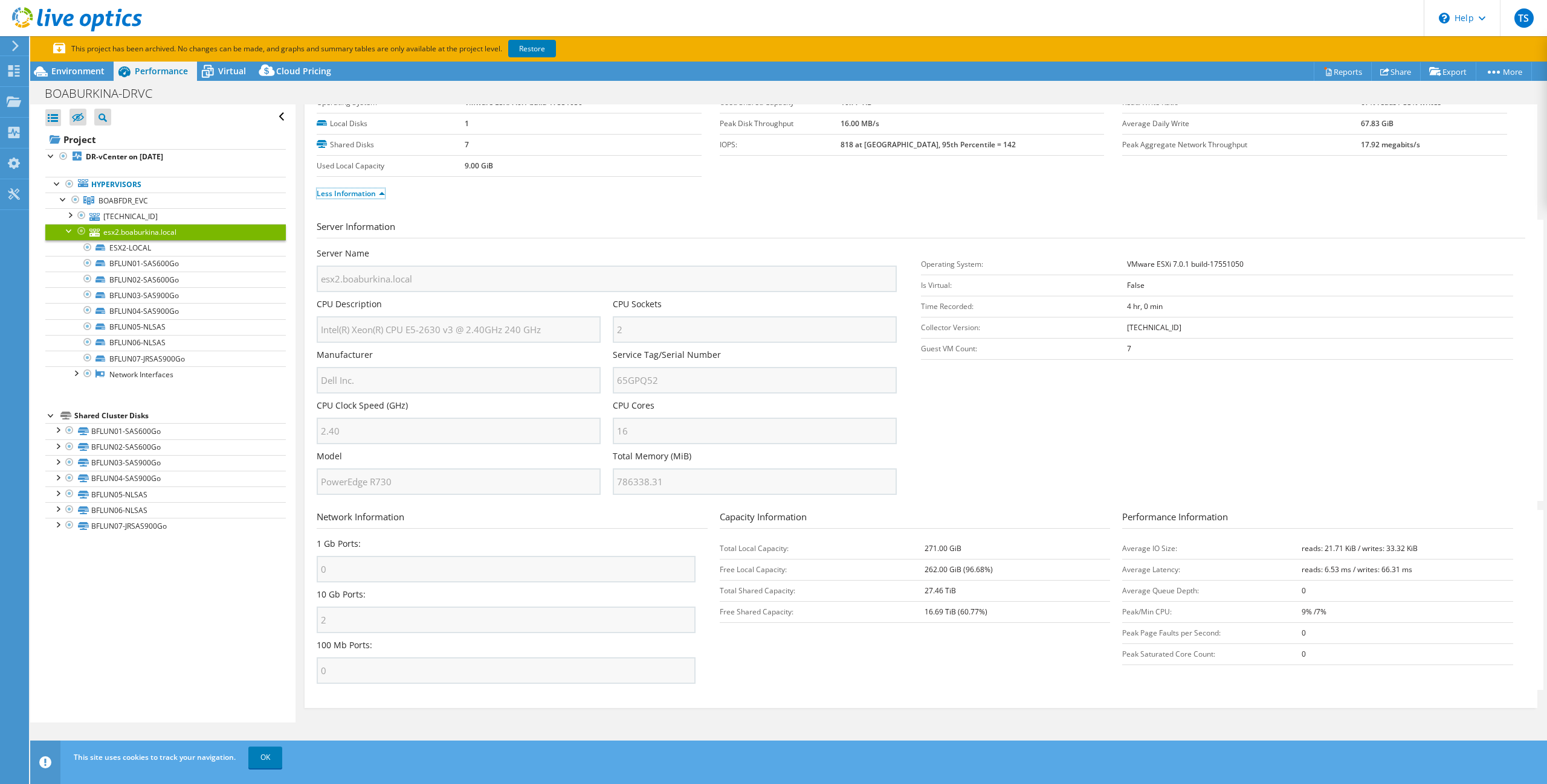
scroll to position [58, 0]
drag, startPoint x: 1337, startPoint y: 608, endPoint x: 1123, endPoint y: 606, distance: 214.0
click at [1123, 606] on tr "Peak/Min CPU: 9% /7%" at bounding box center [1317, 605] width 391 height 21
drag, startPoint x: 720, startPoint y: 541, endPoint x: 962, endPoint y: 537, distance: 242.0
click at [962, 537] on tr "Total Local Capacity: 271.00 GiB" at bounding box center [914, 541] width 391 height 21
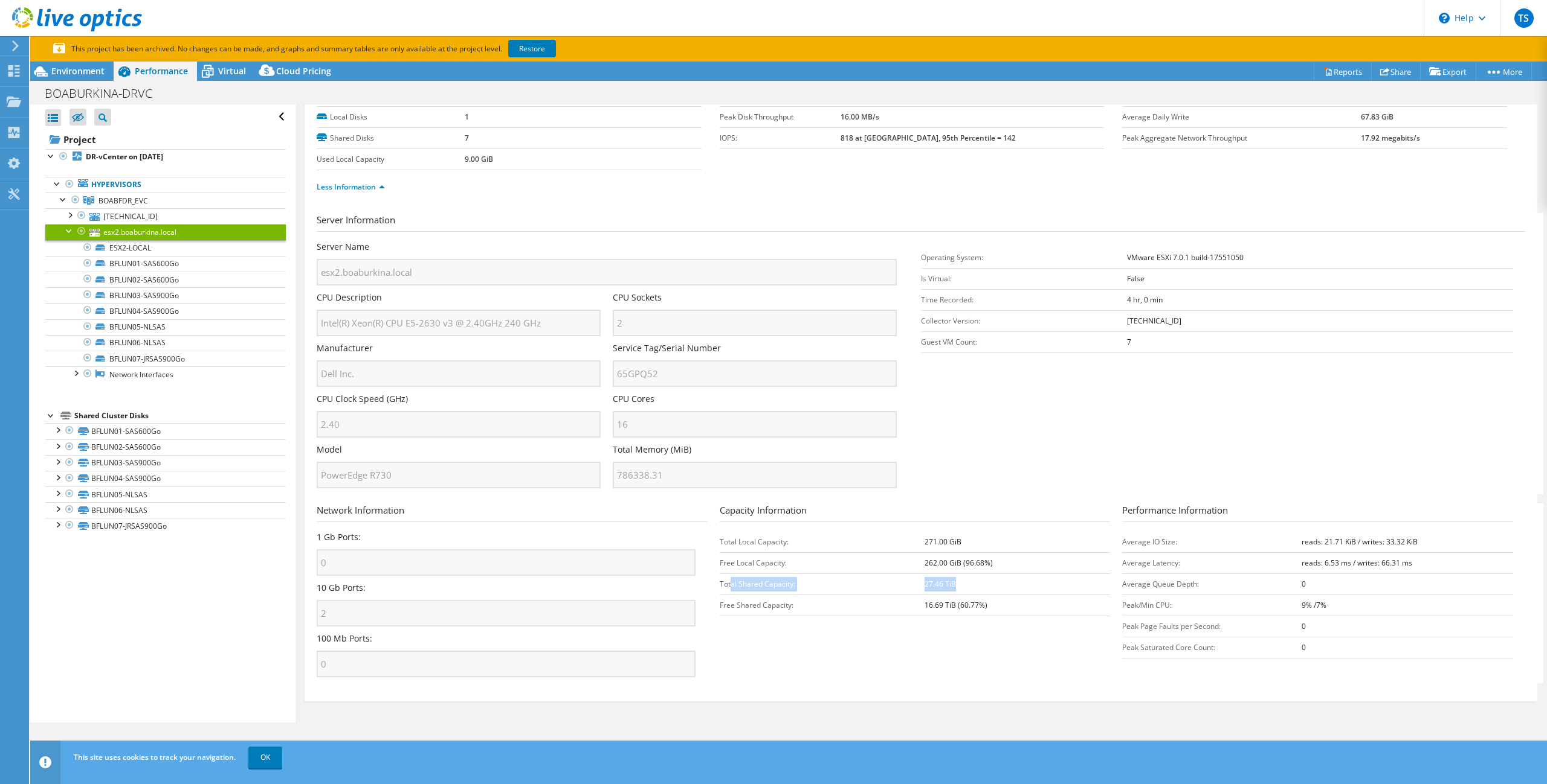
drag, startPoint x: 965, startPoint y: 585, endPoint x: 750, endPoint y: 571, distance: 215.5
click at [730, 582] on tr "Total Shared Capacity: 27.46 TiB" at bounding box center [914, 584] width 391 height 21
drag, startPoint x: 721, startPoint y: 539, endPoint x: 999, endPoint y: 562, distance: 278.9
click at [999, 562] on tbody "Total Local Capacity: 271.00 GiB Free Local Capacity: 262.00 GiB (96.68%) Total…" at bounding box center [914, 573] width 391 height 84
drag, startPoint x: 719, startPoint y: 580, endPoint x: 978, endPoint y: 580, distance: 259.0
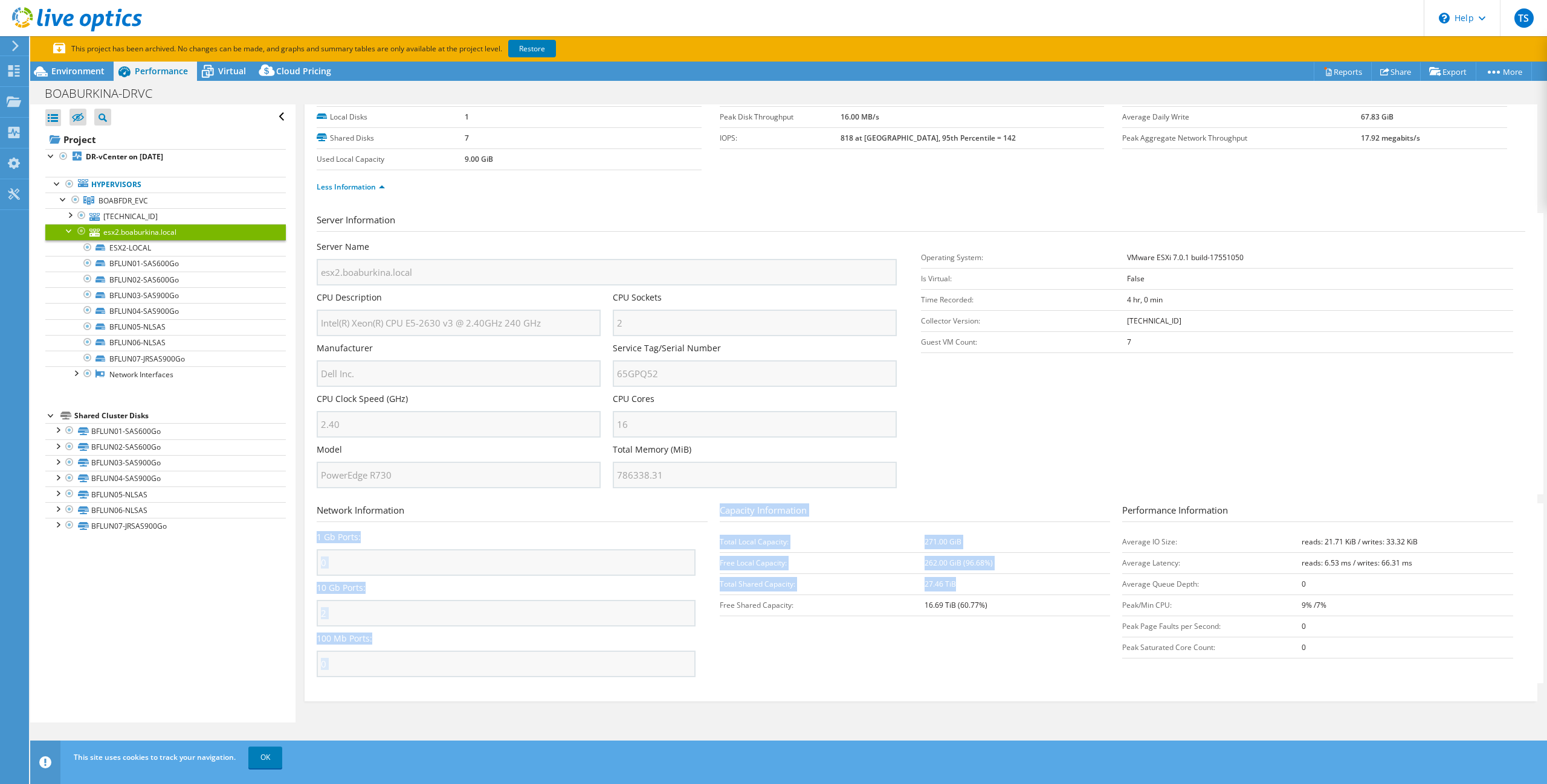
click at [980, 580] on section "Network Information 1 Gb Ports: 0 10 Gb Ports: 2 100 Mb Ports: 0 Capacity Infor…" at bounding box center [924, 593] width 1214 height 180
drag, startPoint x: 976, startPoint y: 580, endPoint x: 900, endPoint y: 592, distance: 76.9
click at [974, 582] on td "27.46 TiB" at bounding box center [1017, 584] width 185 height 21
drag, startPoint x: 721, startPoint y: 581, endPoint x: 985, endPoint y: 578, distance: 264.0
click at [985, 578] on tr "Total Shared Capacity: 27.46 TiB" at bounding box center [914, 584] width 391 height 21
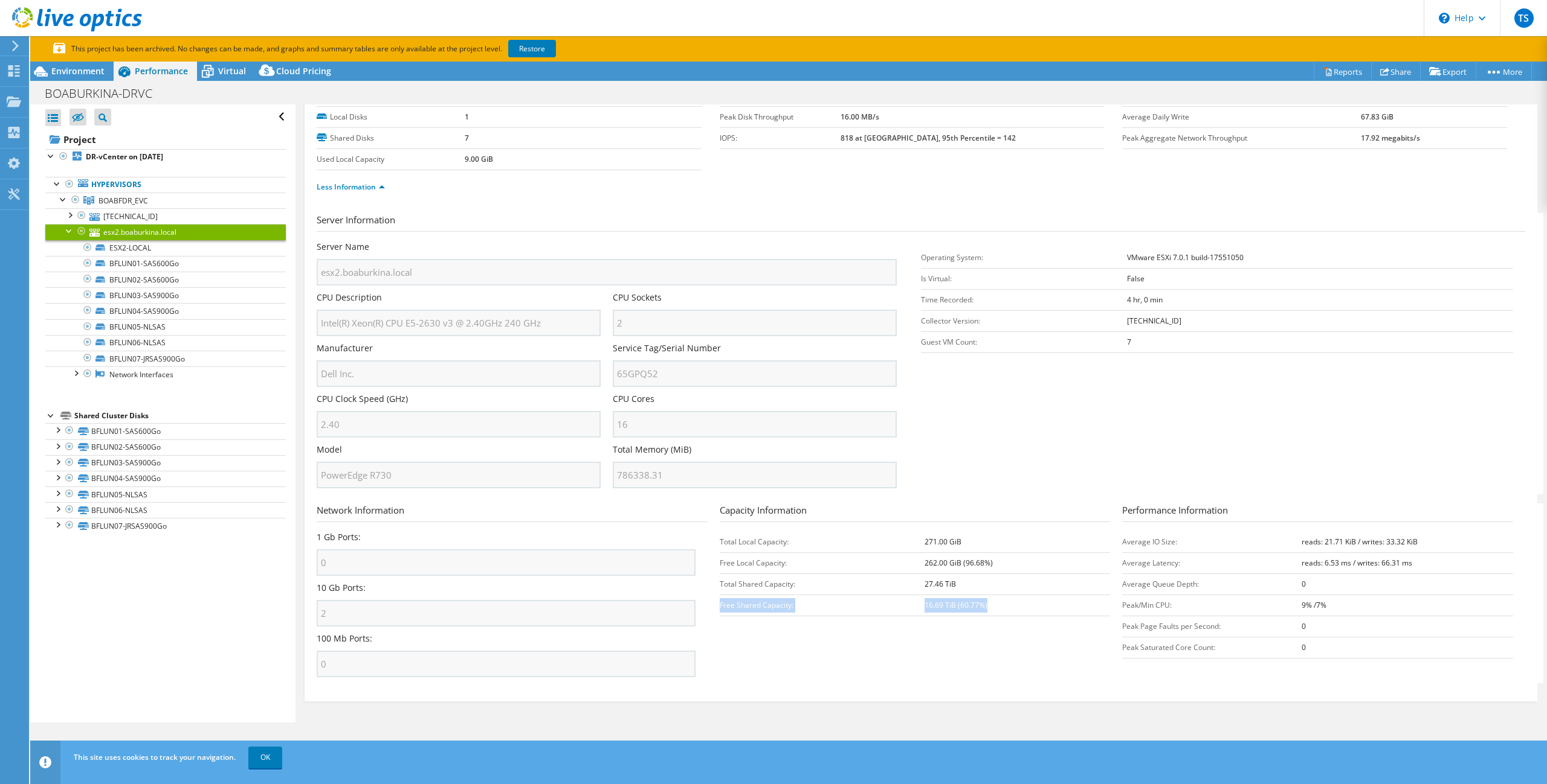
drag, startPoint x: 721, startPoint y: 603, endPoint x: 1001, endPoint y: 602, distance: 280.0
click at [1001, 602] on tr "Free Shared Capacity: 16.69 TiB (60.77%)" at bounding box center [914, 605] width 391 height 21
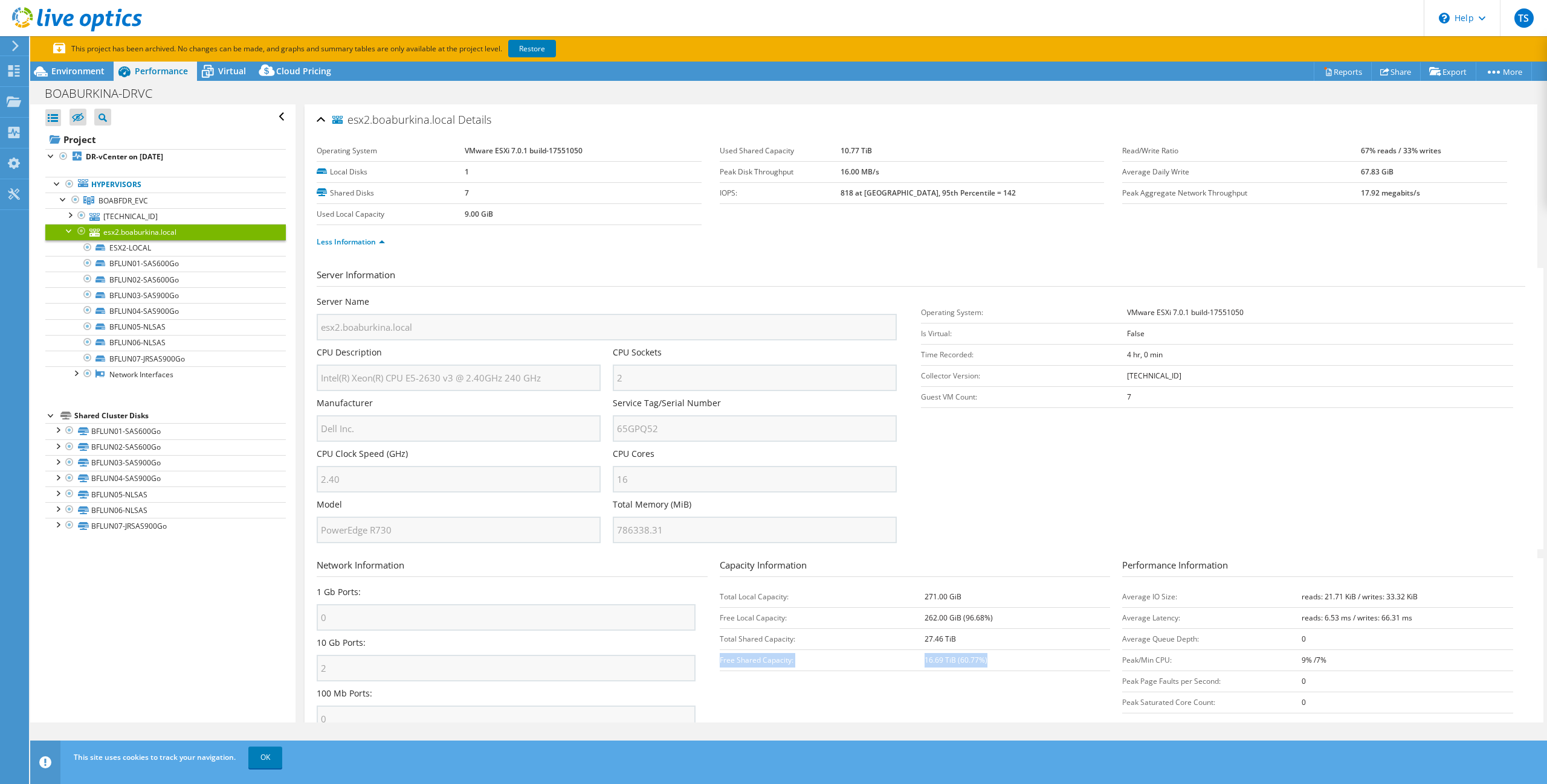
scroll to position [0, 0]
click at [235, 70] on span "Virtual" at bounding box center [232, 71] width 28 height 12
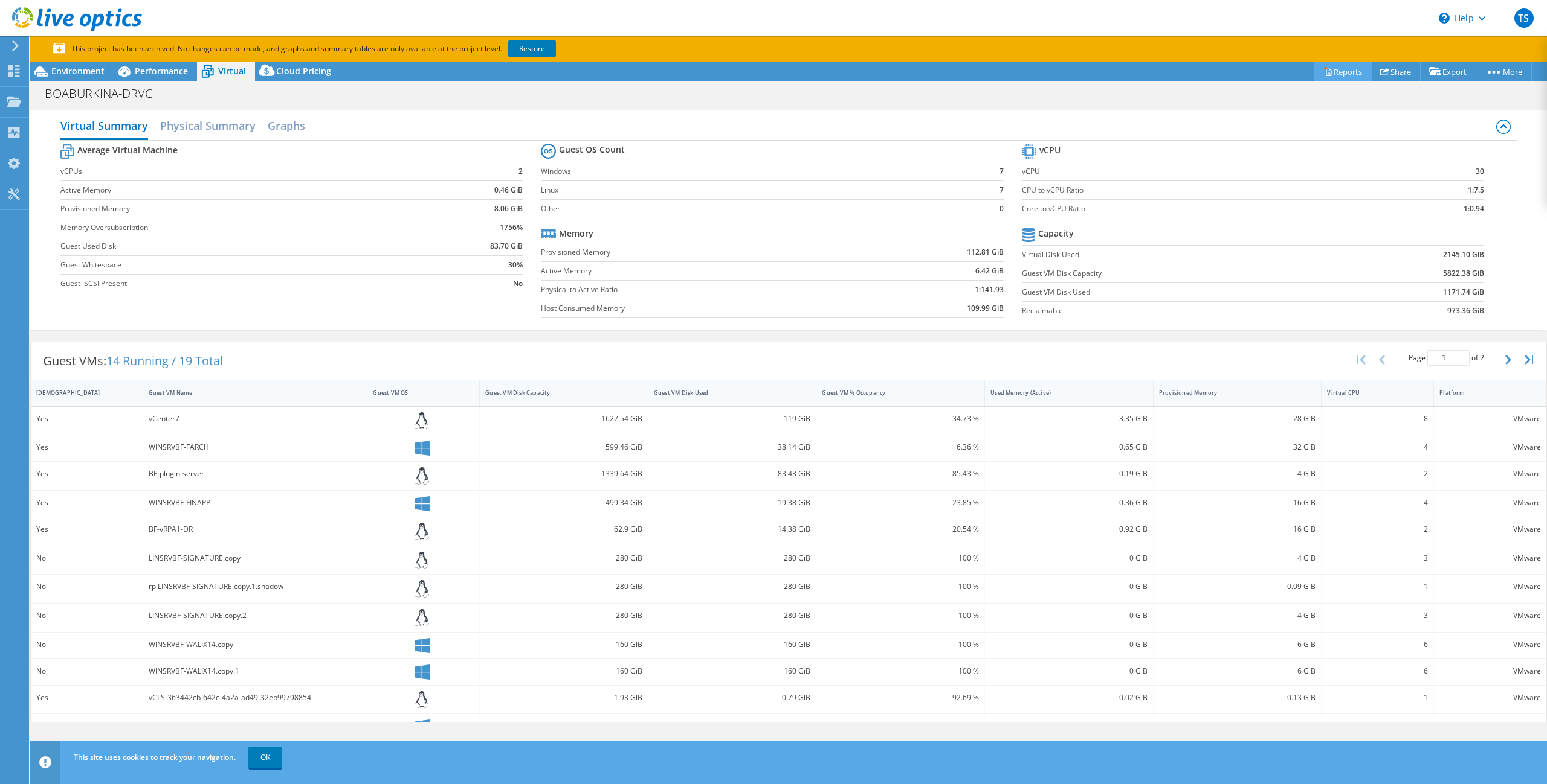
click at [1333, 77] on link "Reports" at bounding box center [1342, 72] width 58 height 19
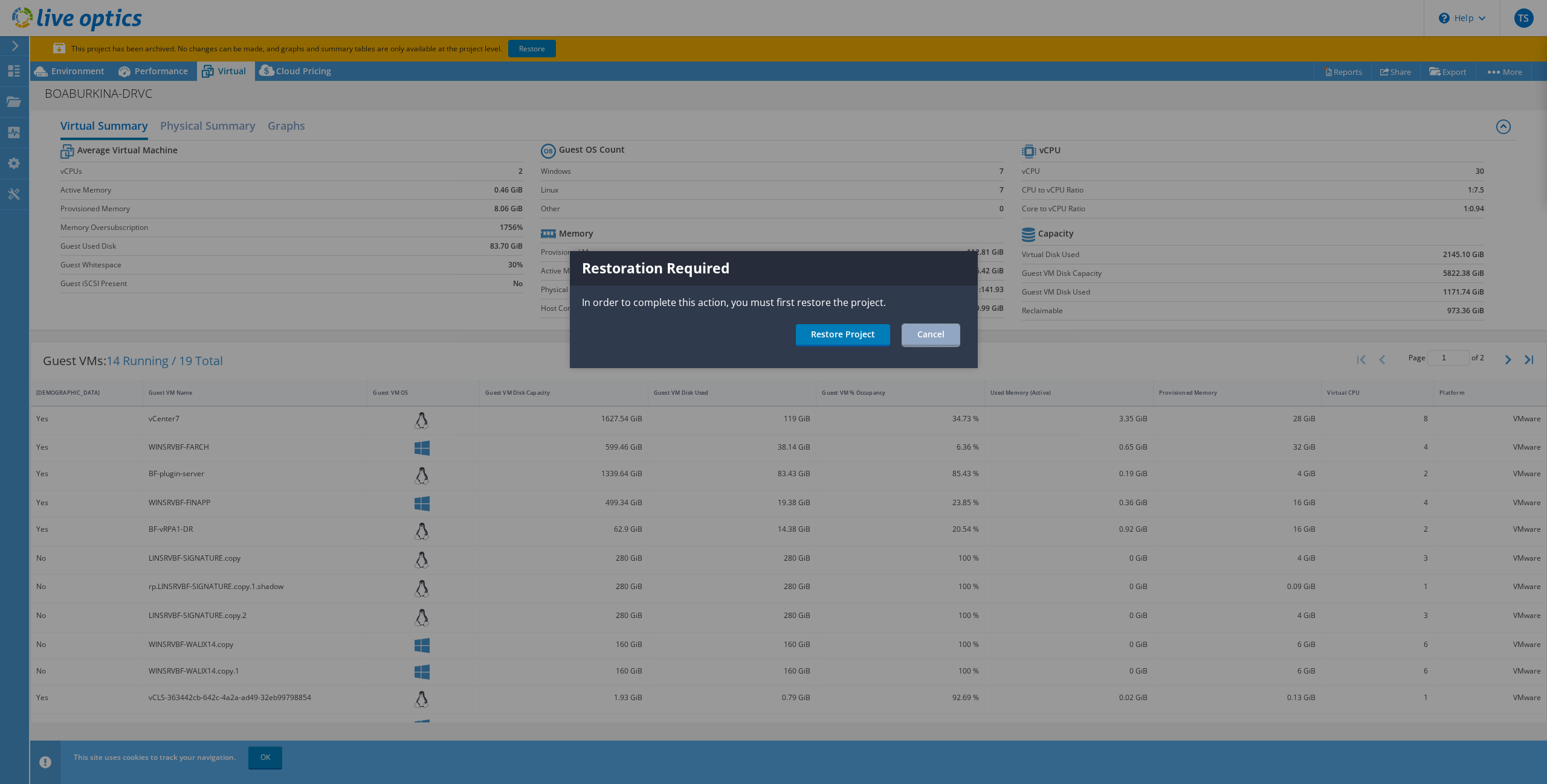
drag, startPoint x: 922, startPoint y: 336, endPoint x: 1287, endPoint y: 210, distance: 386.1
click at [922, 336] on link "Cancel" at bounding box center [930, 336] width 57 height 22
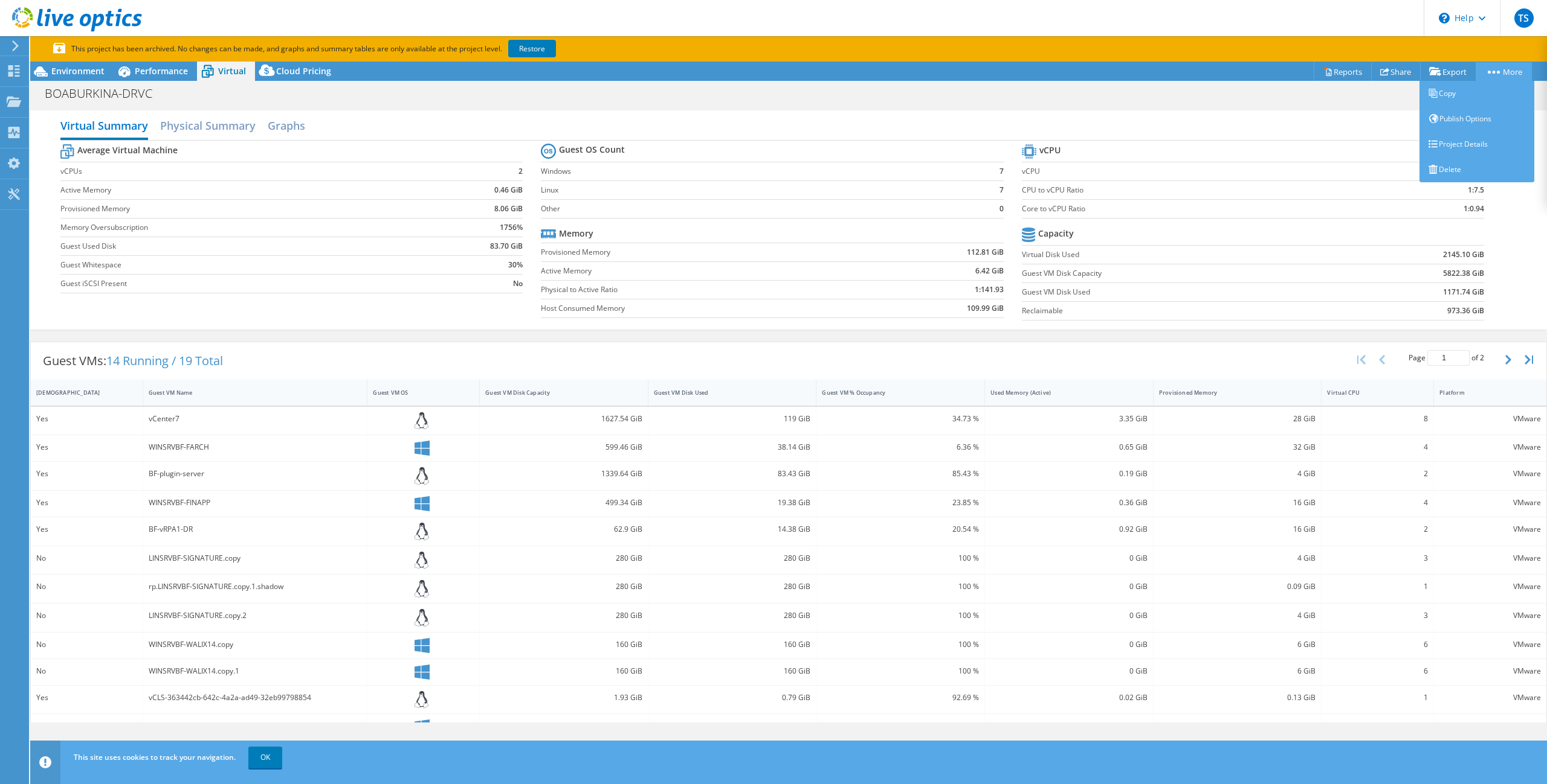
click at [1493, 67] on link "More" at bounding box center [1503, 72] width 56 height 19
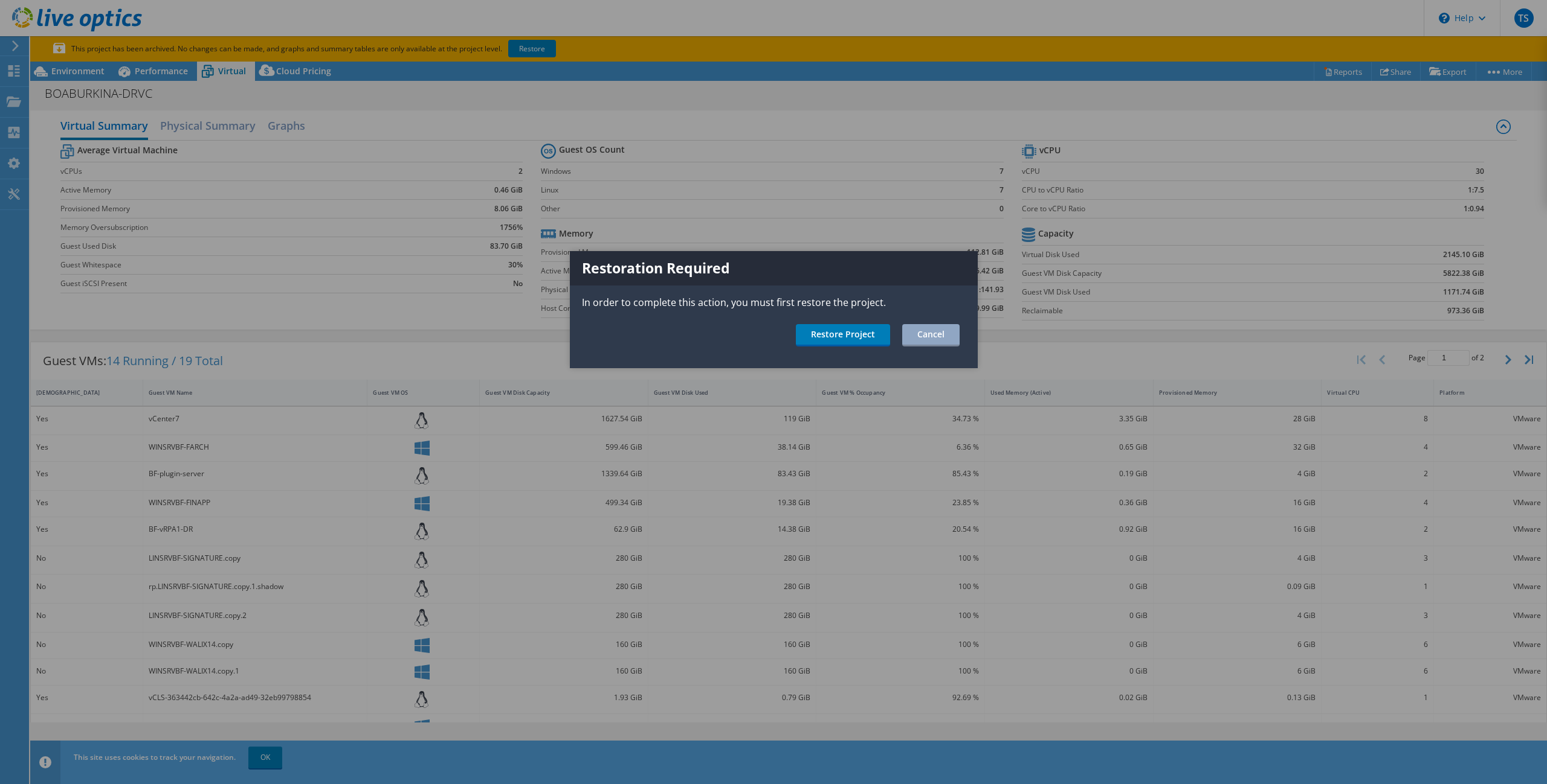
click at [1493, 67] on div at bounding box center [774, 392] width 1547 height 784
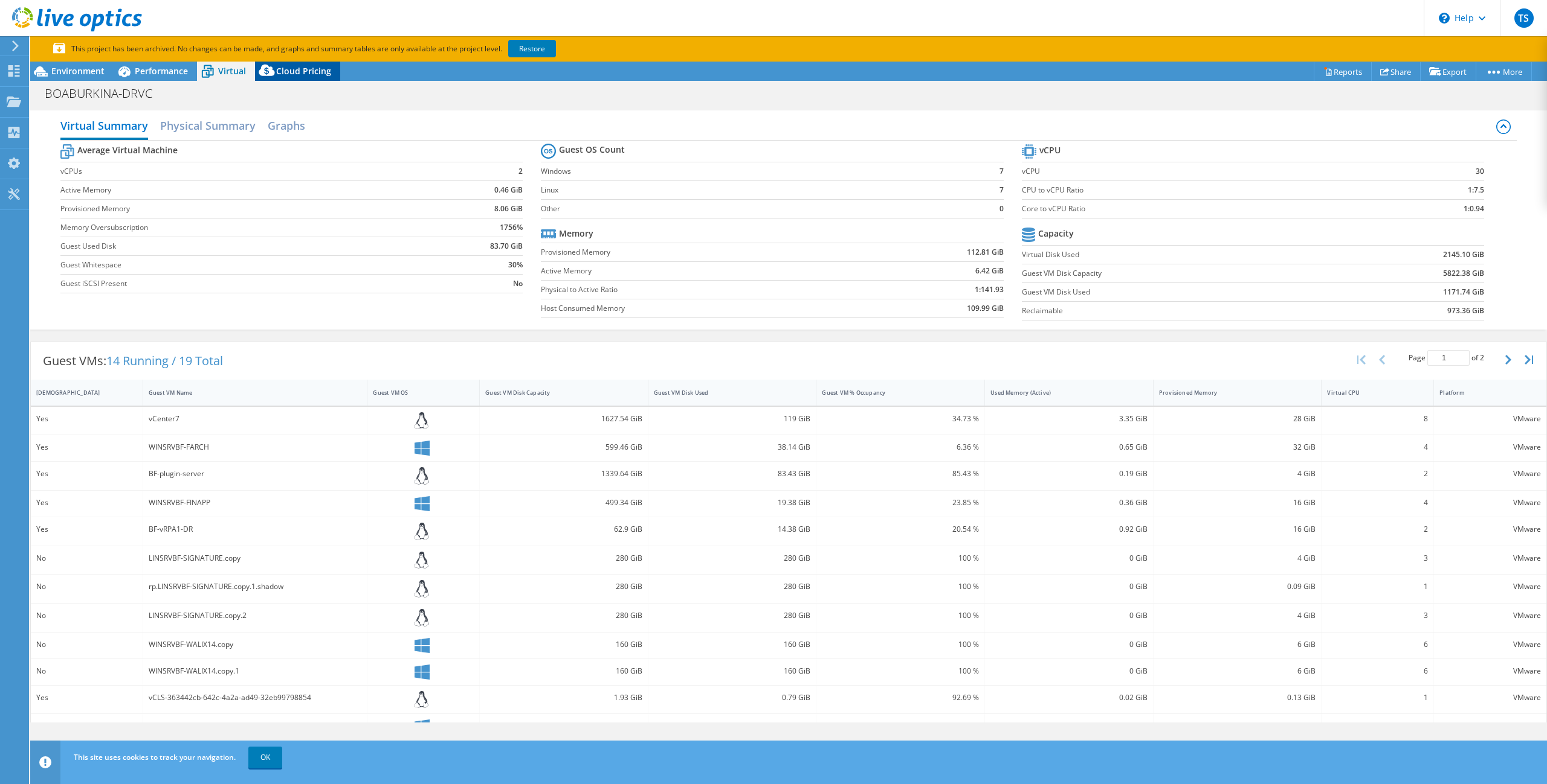
click at [311, 75] on span "Cloud Pricing" at bounding box center [304, 71] width 55 height 12
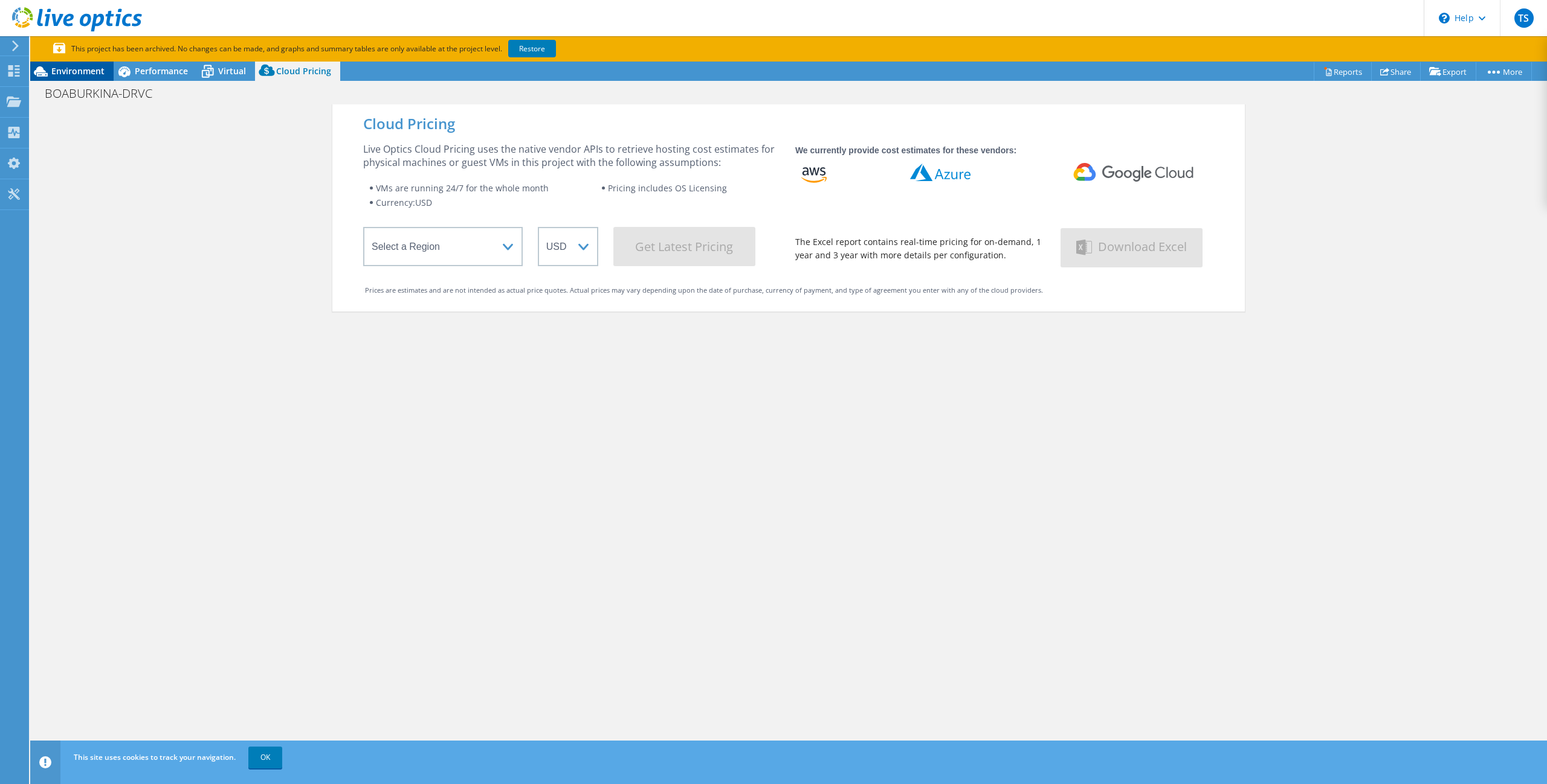
click at [54, 72] on span "Environment" at bounding box center [78, 71] width 54 height 12
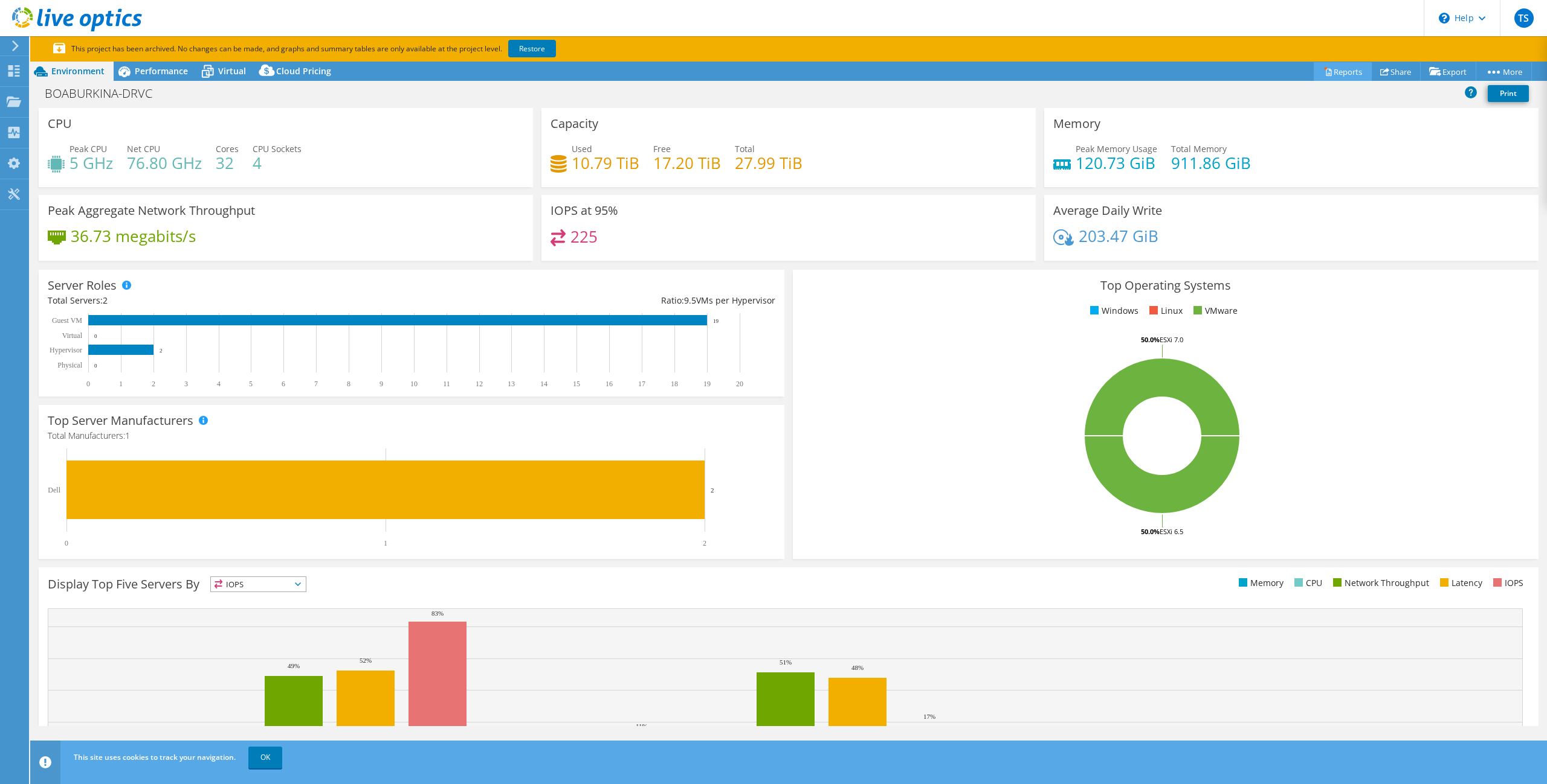
click at [1345, 70] on link "Reports" at bounding box center [1342, 72] width 58 height 19
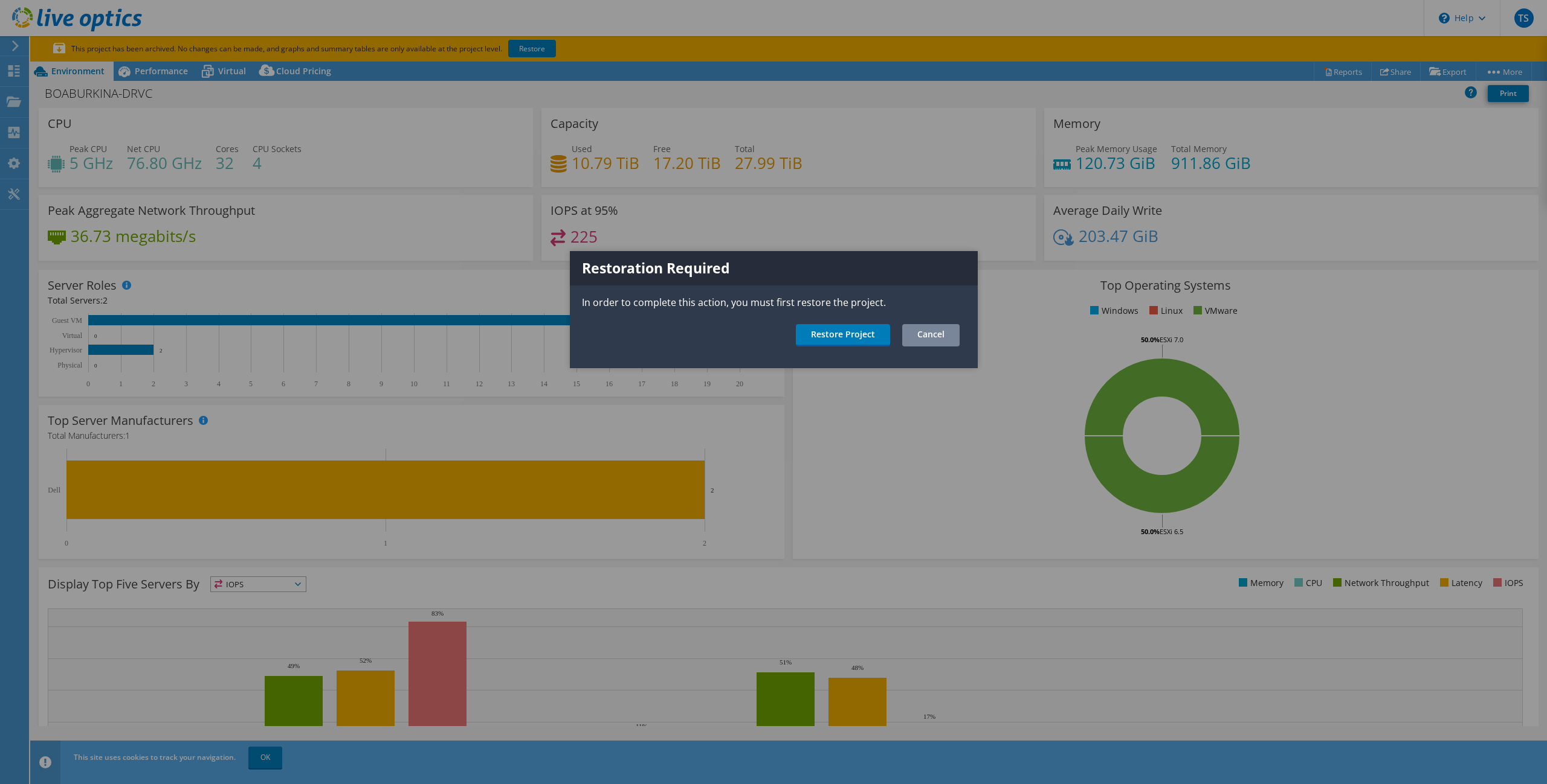
click at [950, 339] on link "Cancel" at bounding box center [930, 336] width 57 height 22
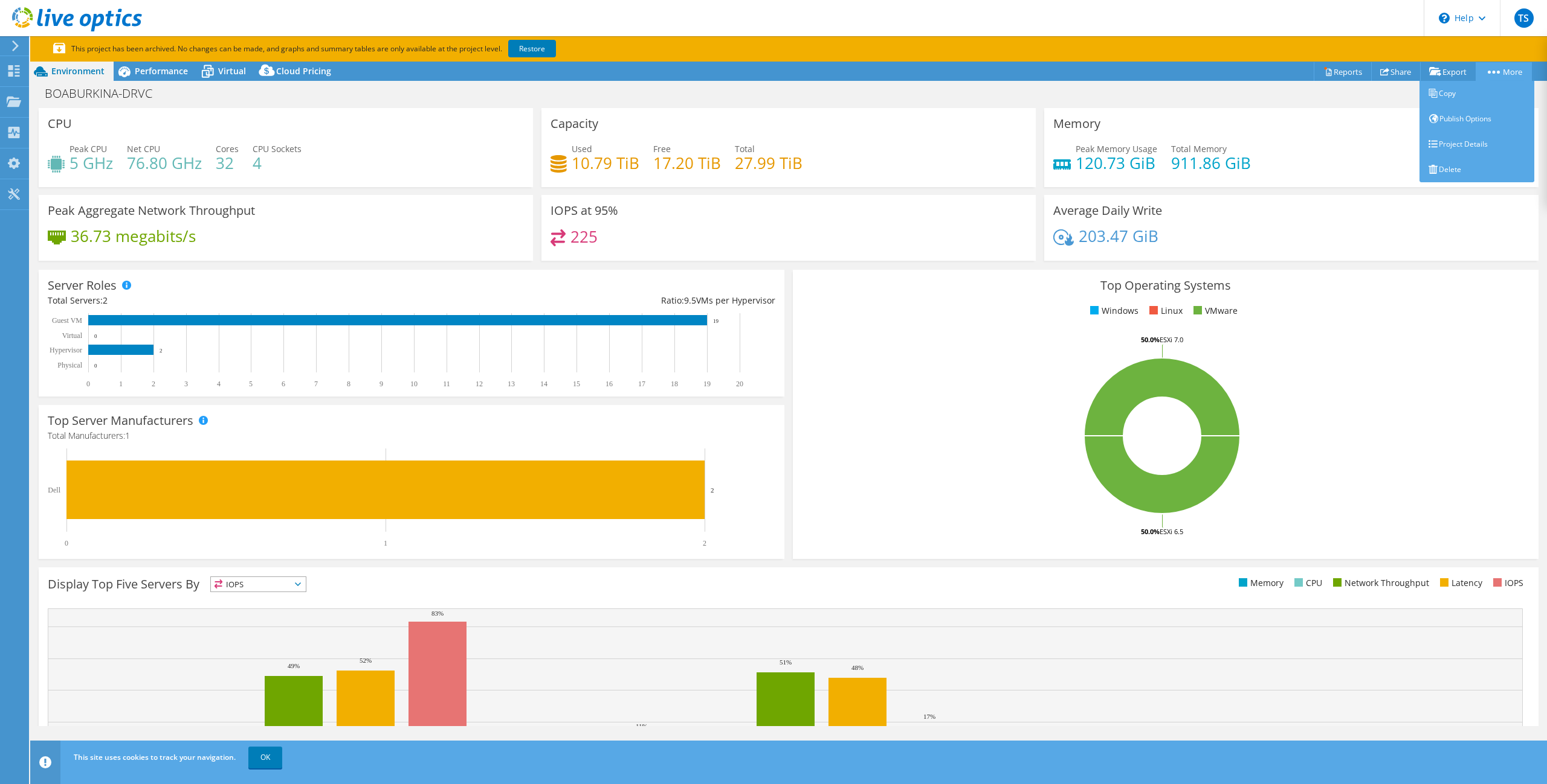
click at [1511, 70] on link "More" at bounding box center [1503, 72] width 56 height 19
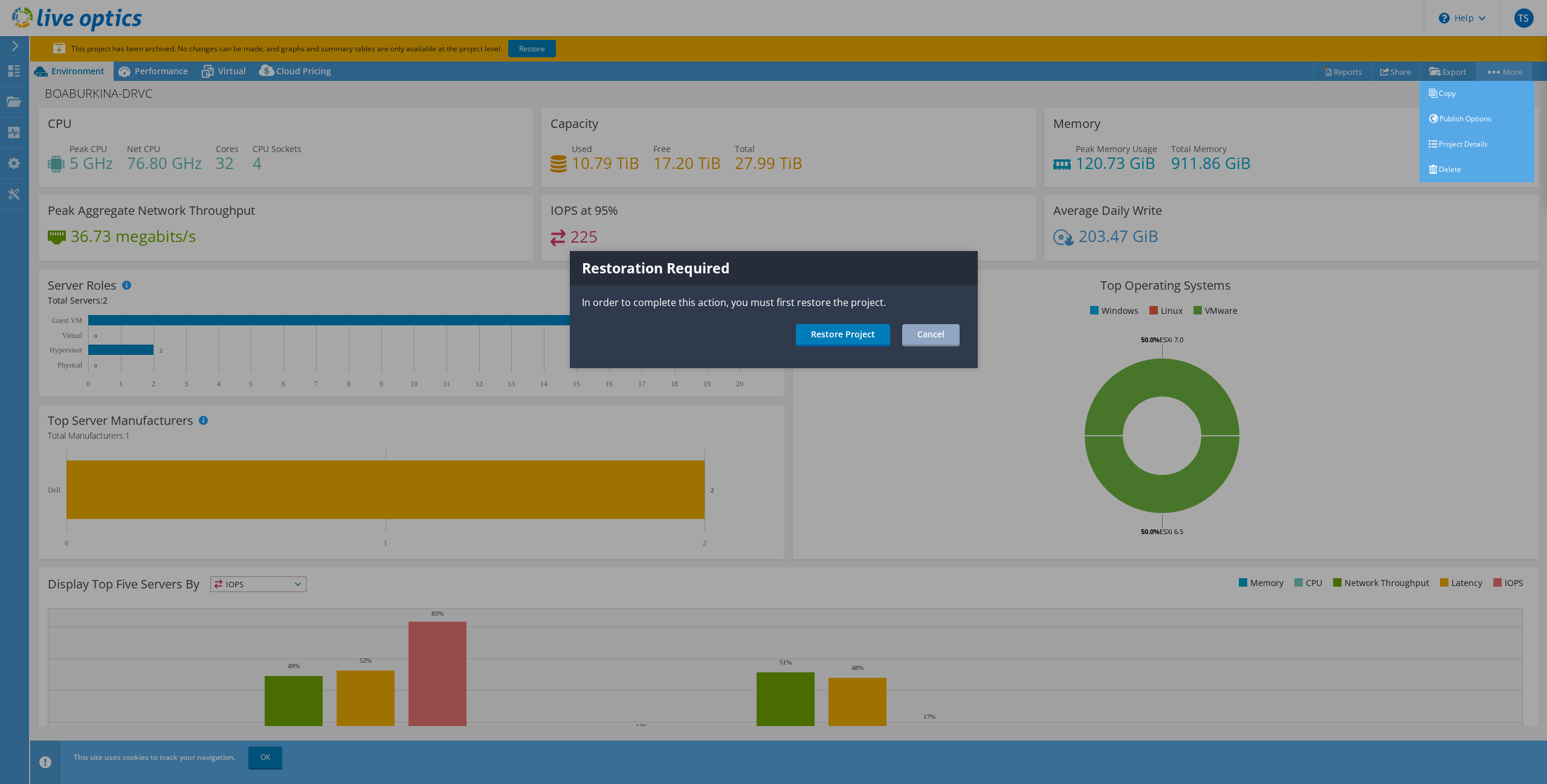
click at [1511, 70] on div at bounding box center [774, 392] width 1547 height 784
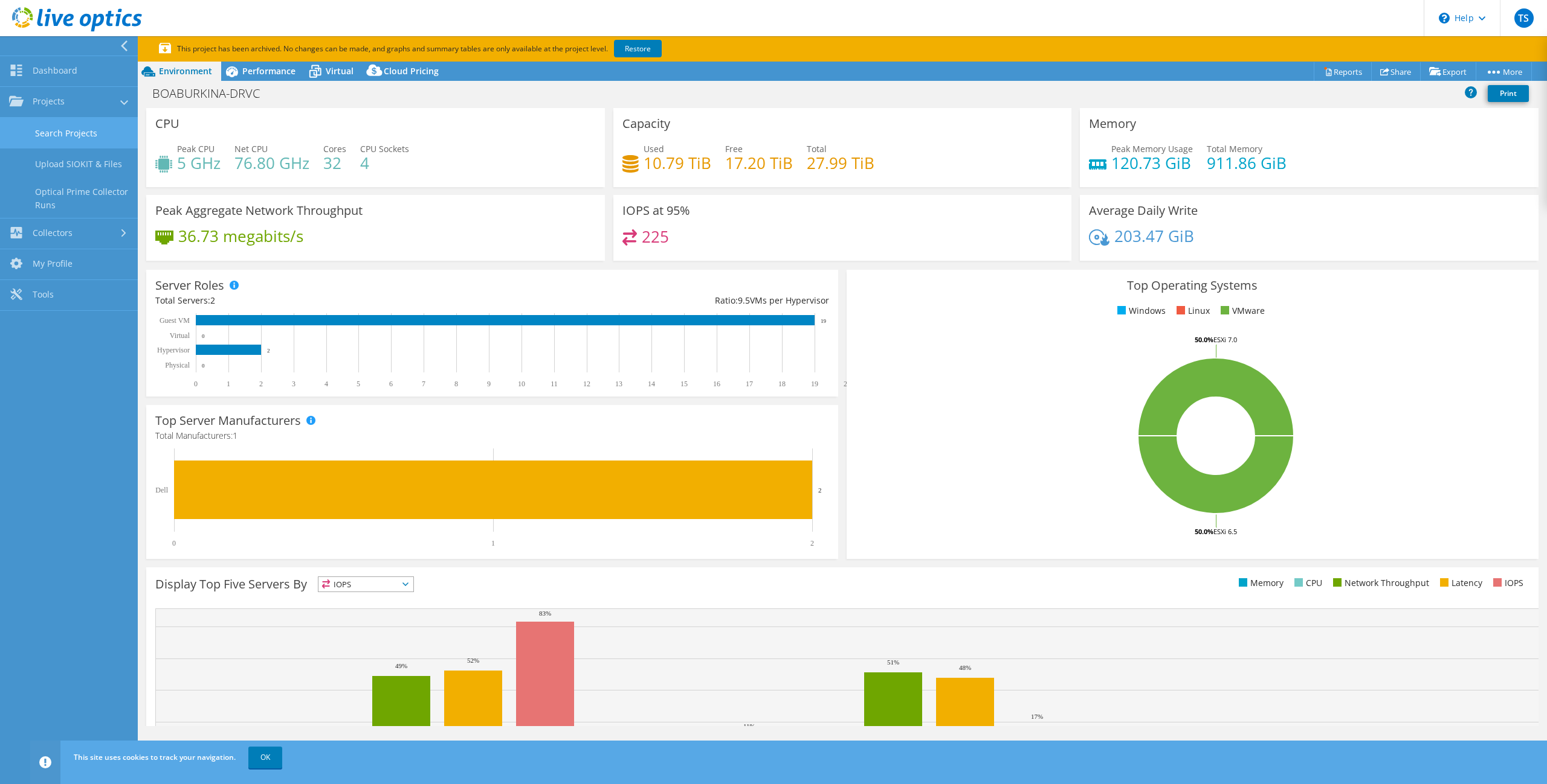
click at [51, 132] on link "Search Projects" at bounding box center [69, 133] width 138 height 31
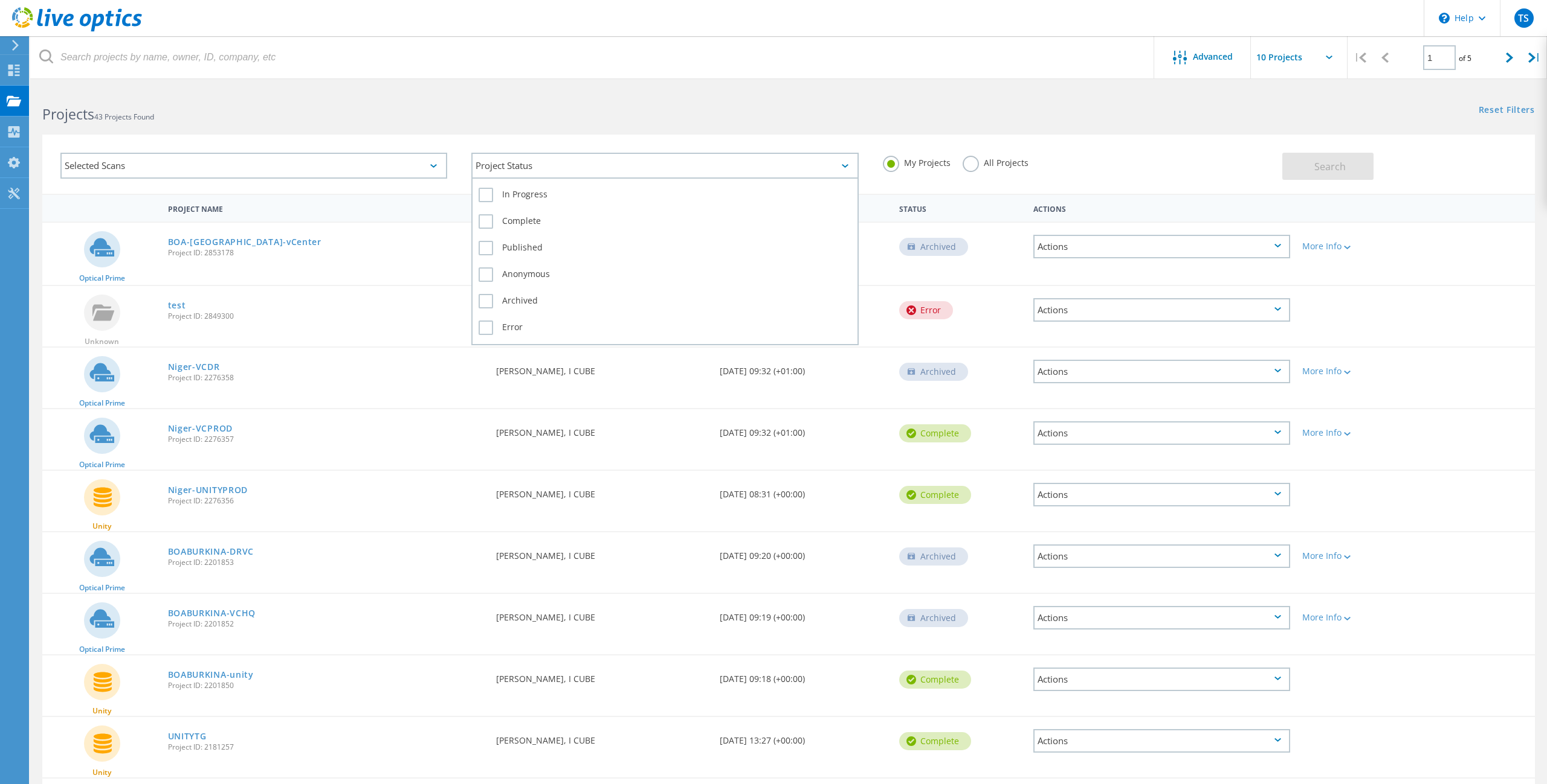
click at [846, 169] on div "Project Status" at bounding box center [664, 165] width 386 height 26
click at [843, 115] on div "Projects 43 Projects Found Reset Filters Show Filters" at bounding box center [788, 103] width 1516 height 32
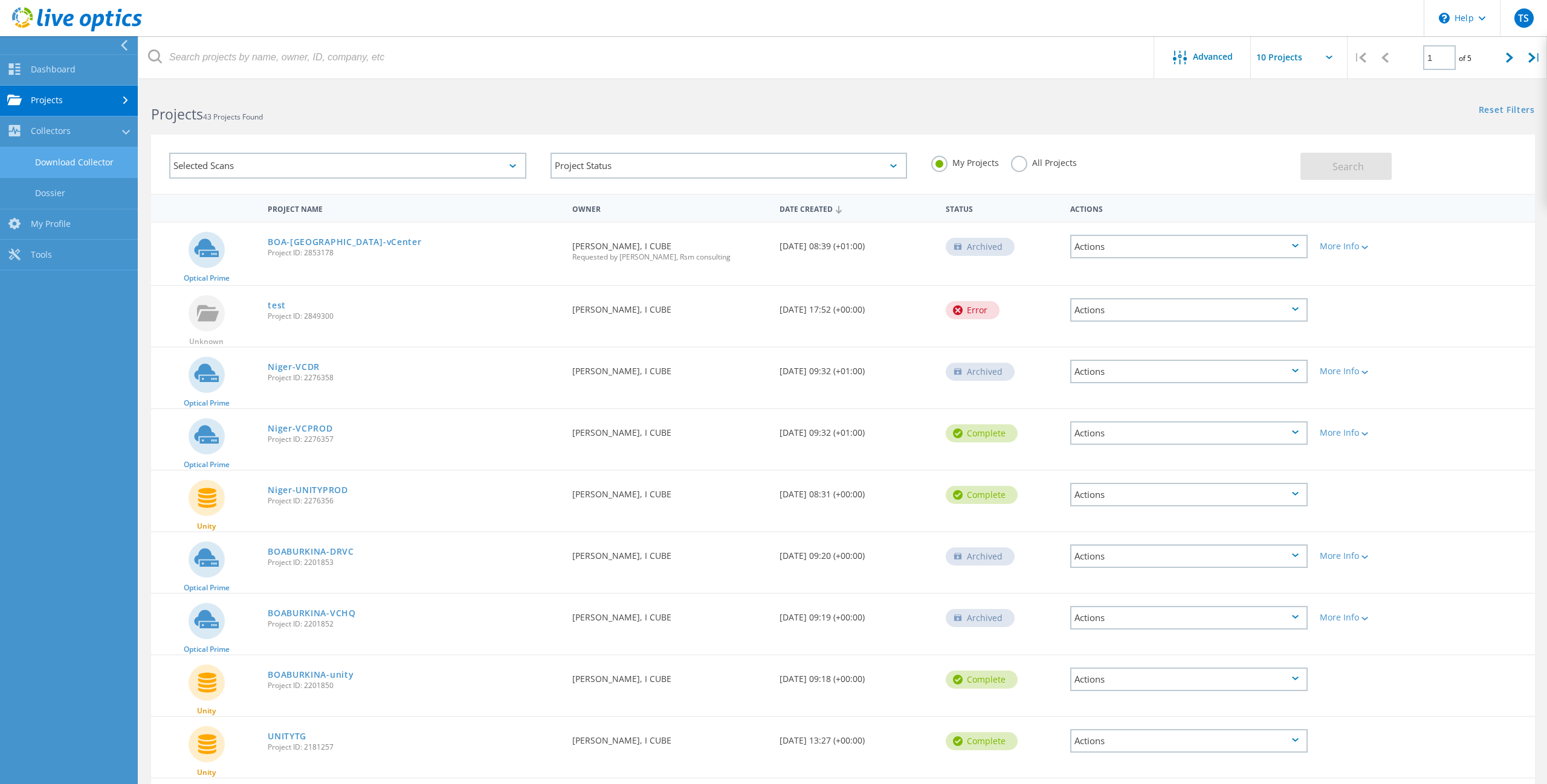
click at [84, 165] on link "Download Collector" at bounding box center [69, 163] width 138 height 31
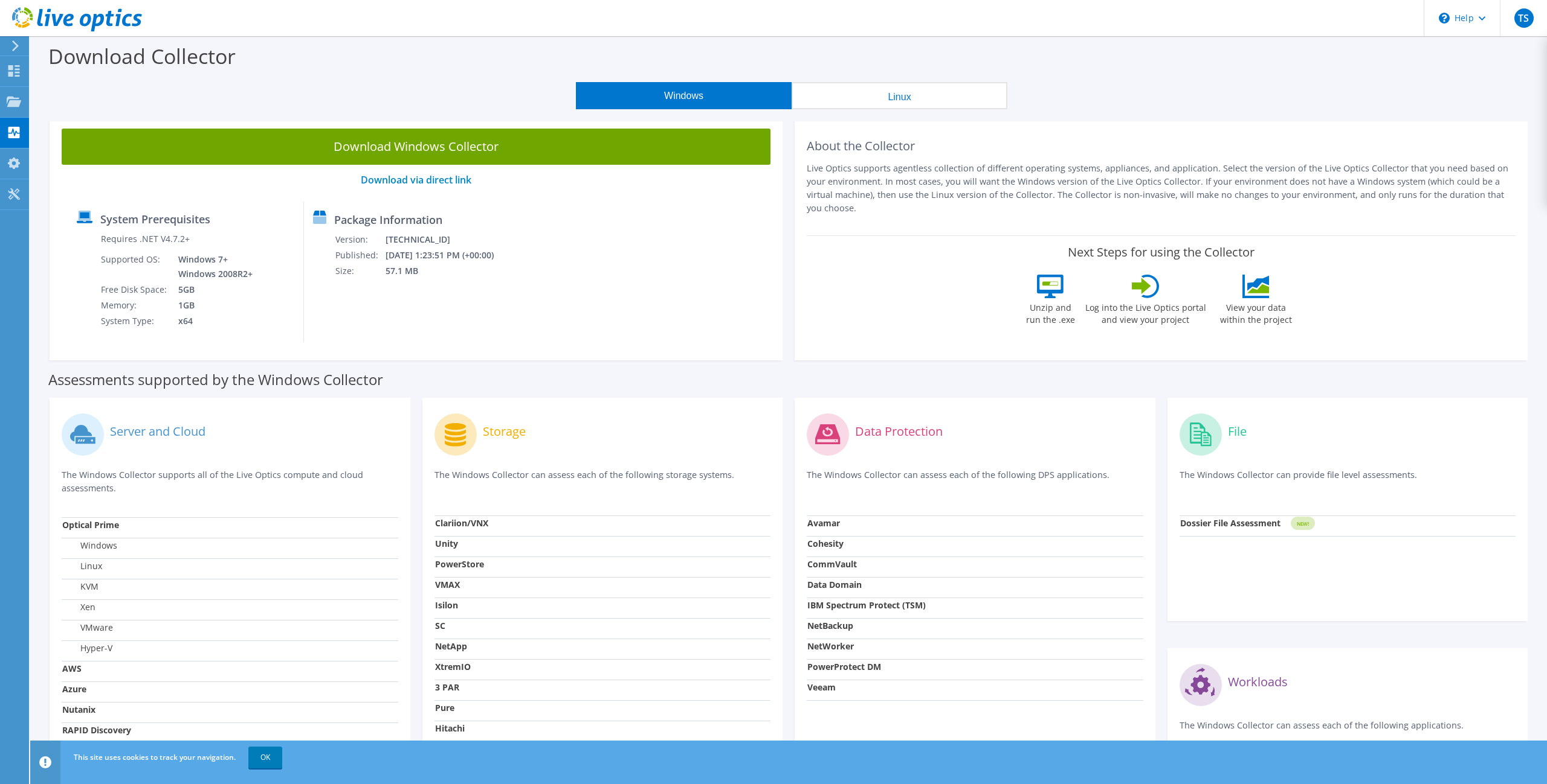
click at [877, 100] on button "Linux" at bounding box center [899, 95] width 216 height 27
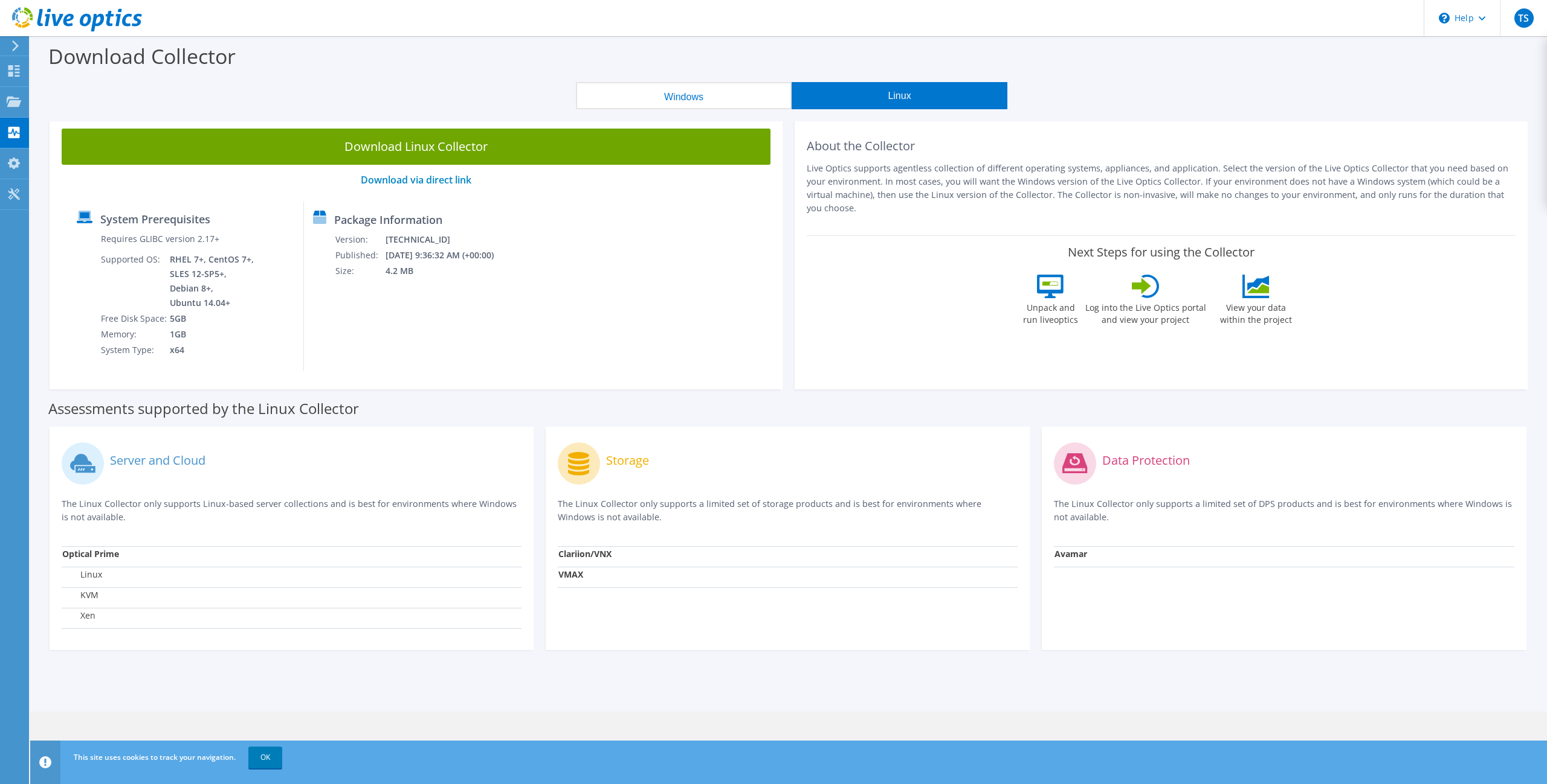
click at [709, 105] on button "Windows" at bounding box center [683, 95] width 216 height 27
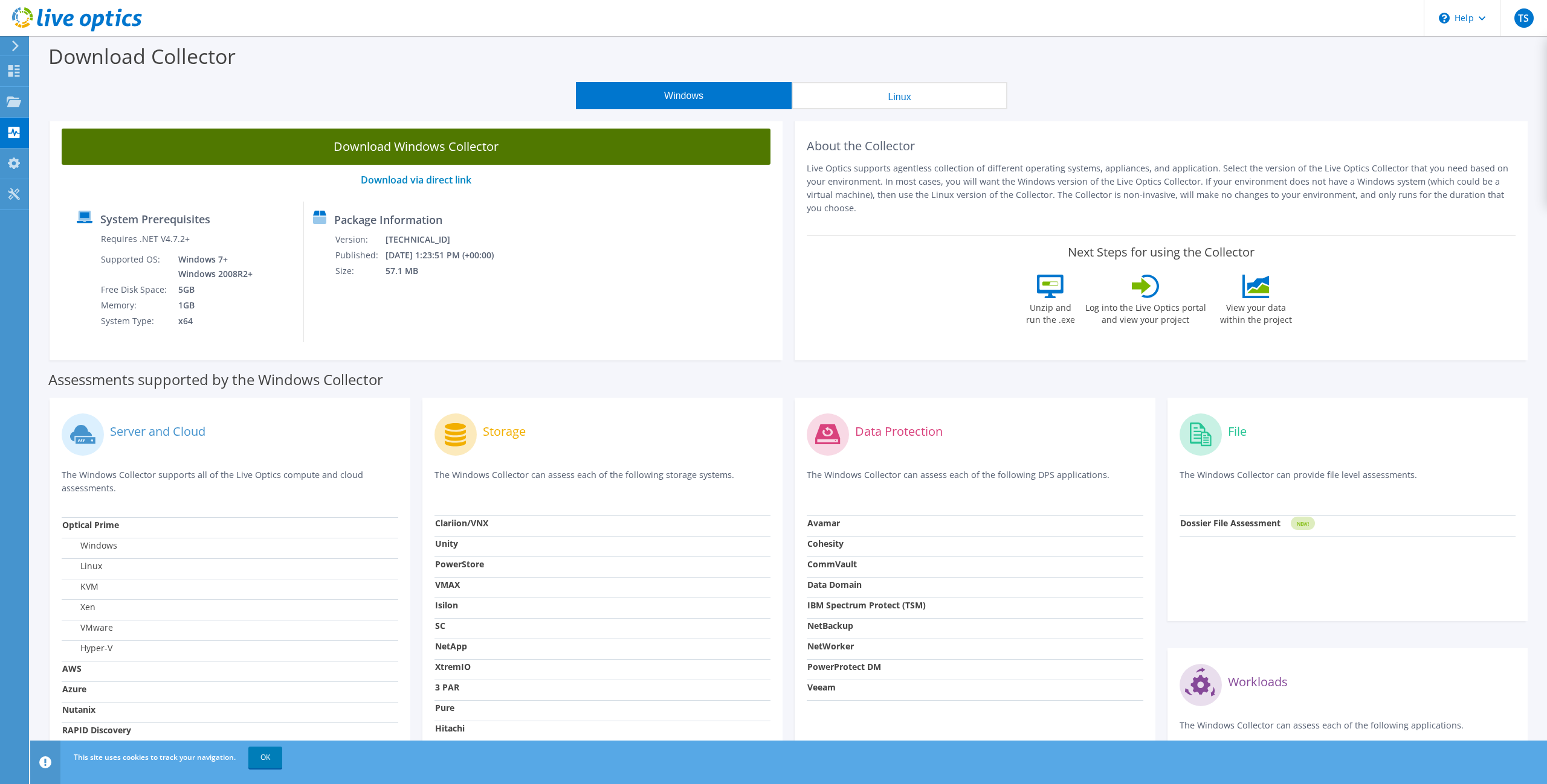
click at [472, 147] on link "Download Windows Collector" at bounding box center [416, 147] width 709 height 36
